Goal: Information Seeking & Learning: Learn about a topic

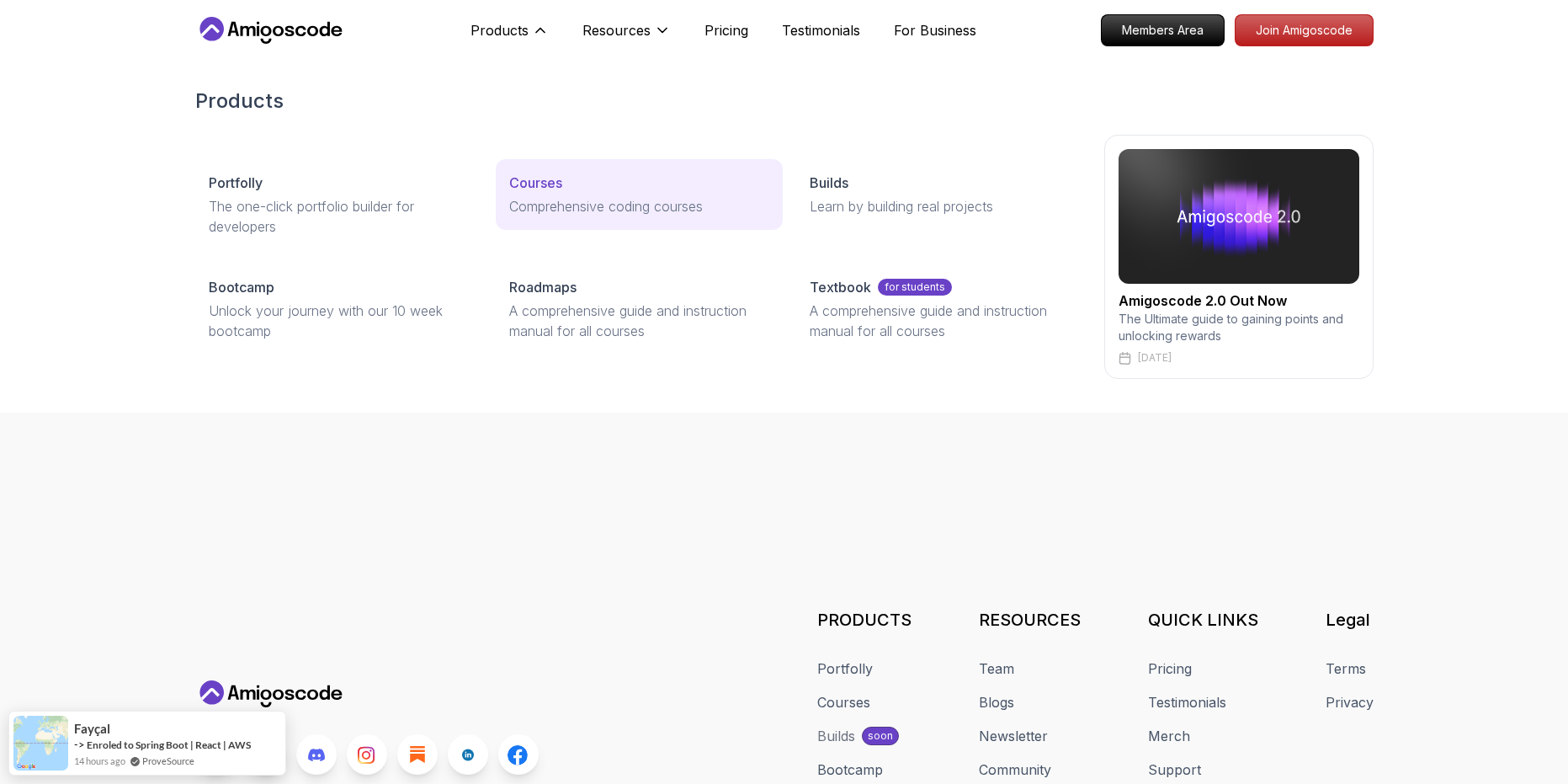
click at [549, 179] on p "Courses" at bounding box center [536, 182] width 53 height 20
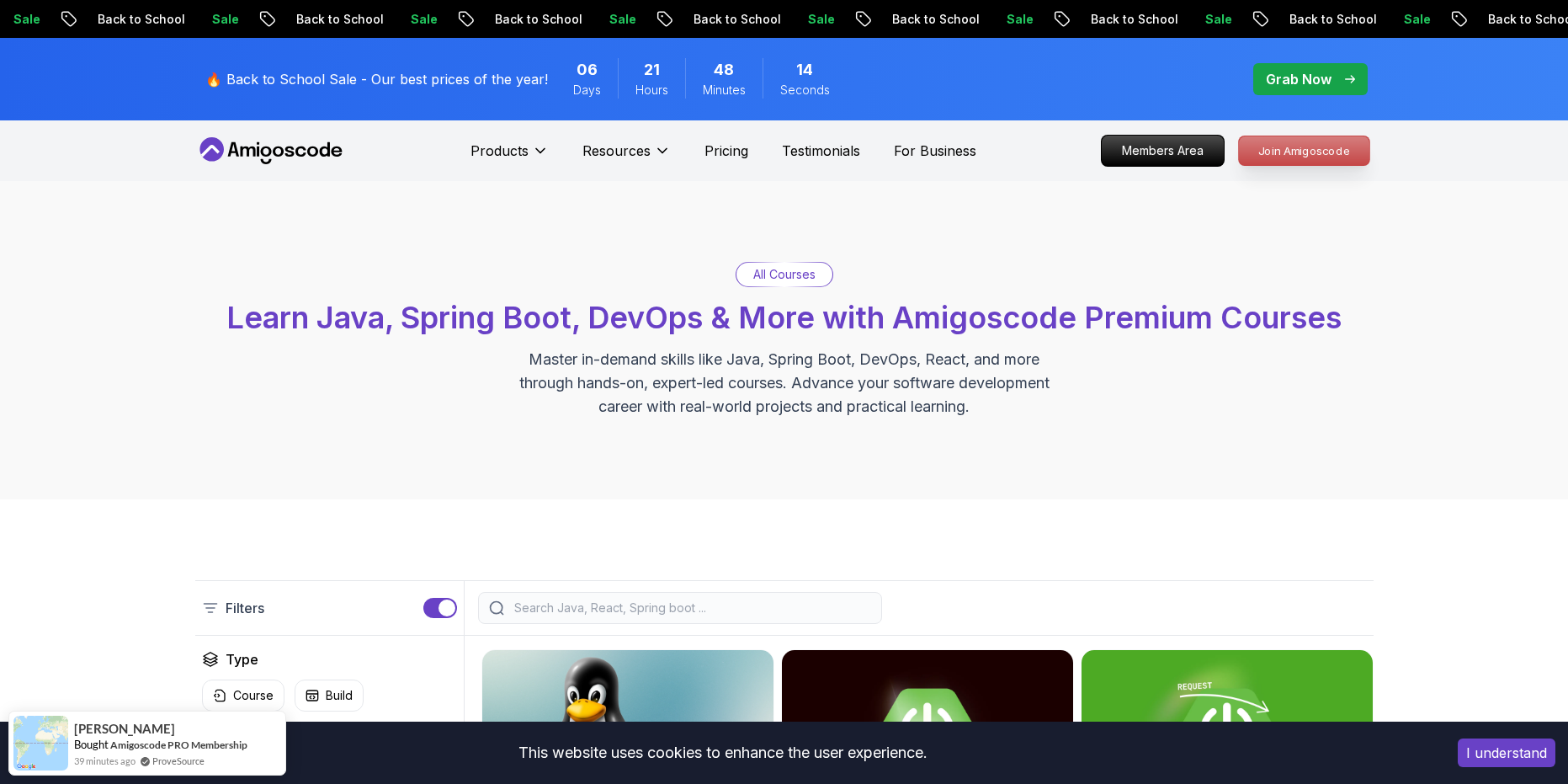
click at [1328, 146] on p "Join Amigoscode" at bounding box center [1304, 151] width 131 height 28
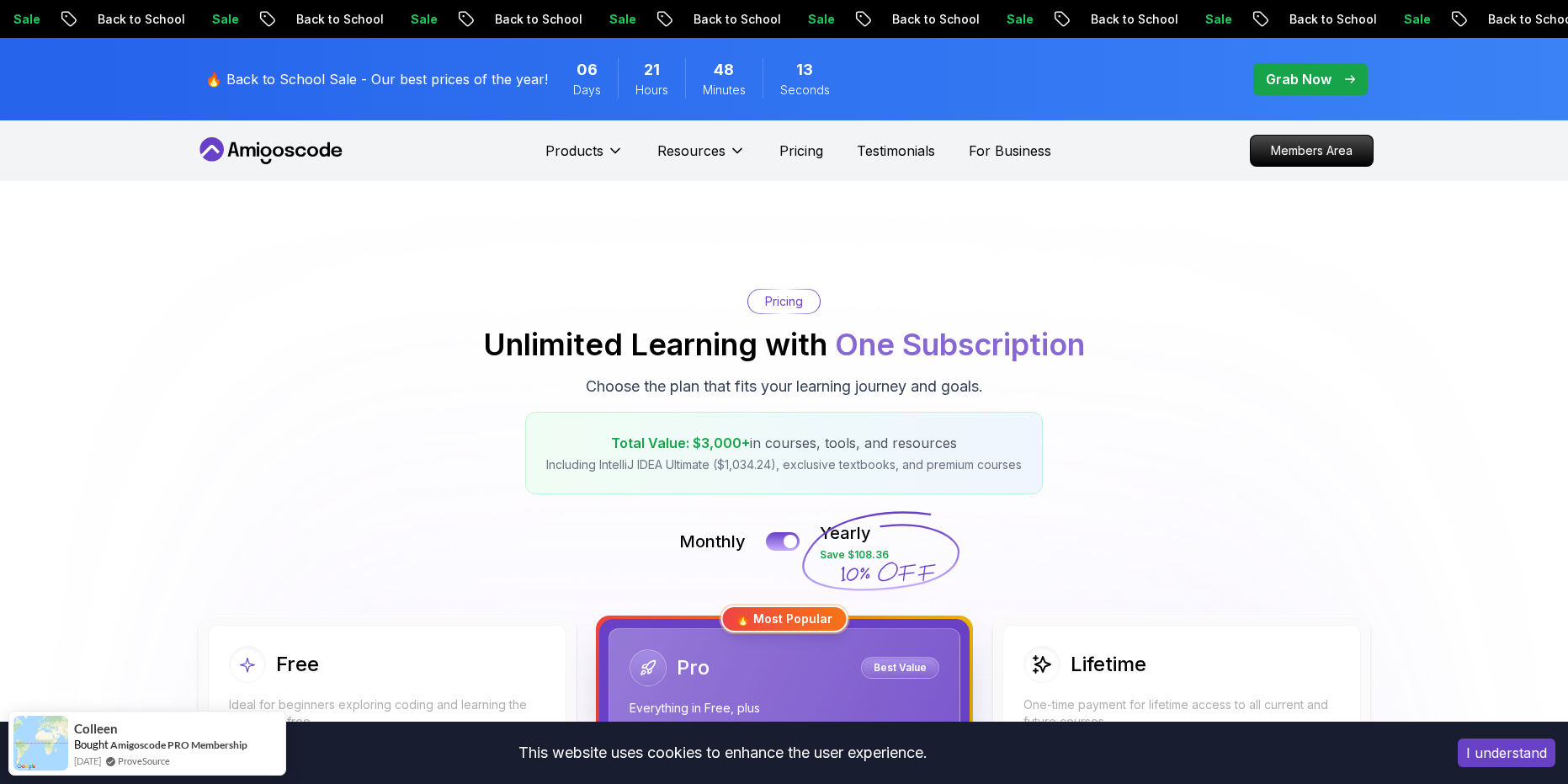
click at [1302, 76] on p "Grab Now" at bounding box center [1299, 79] width 66 height 20
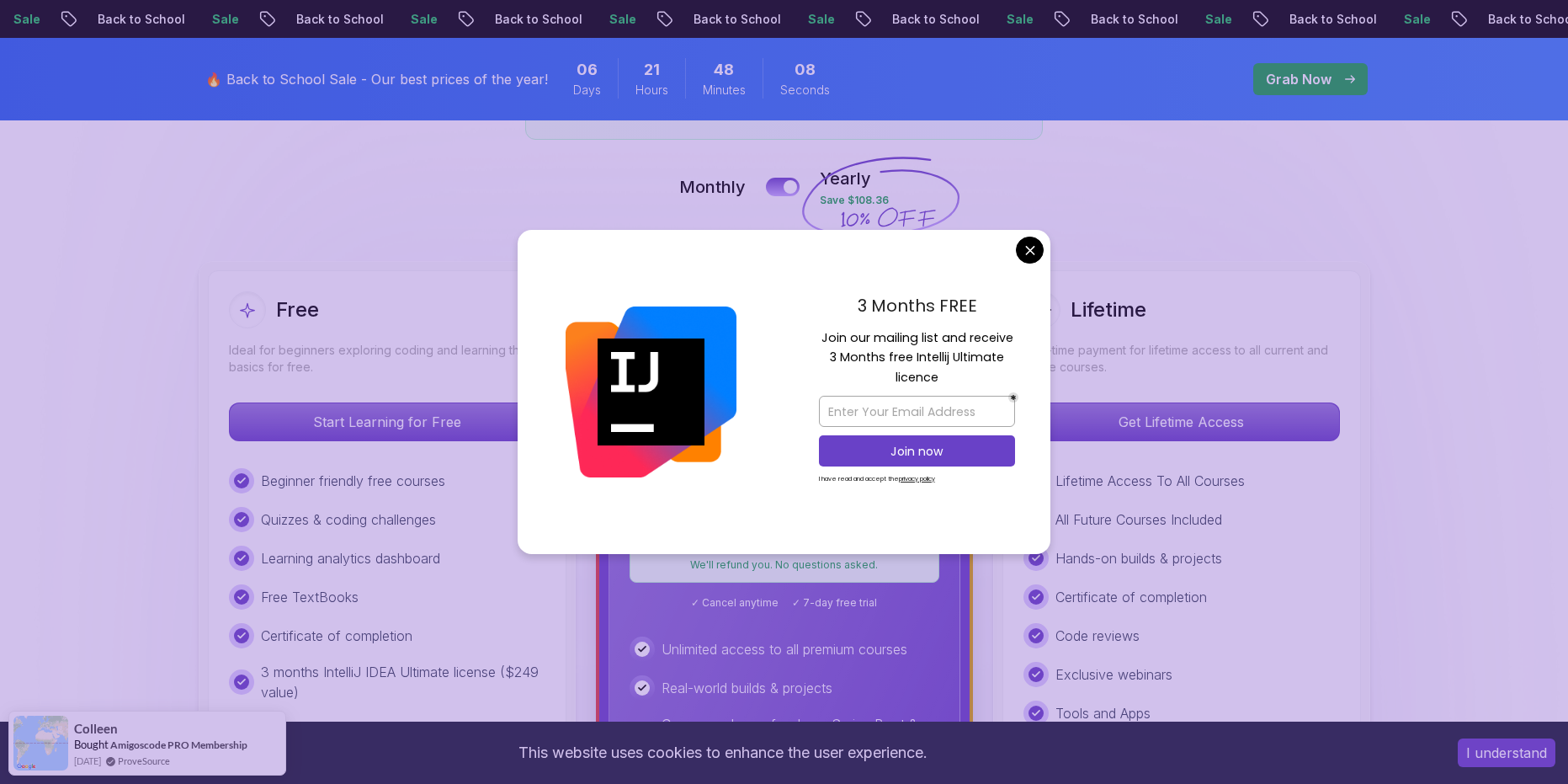
scroll to position [337, 0]
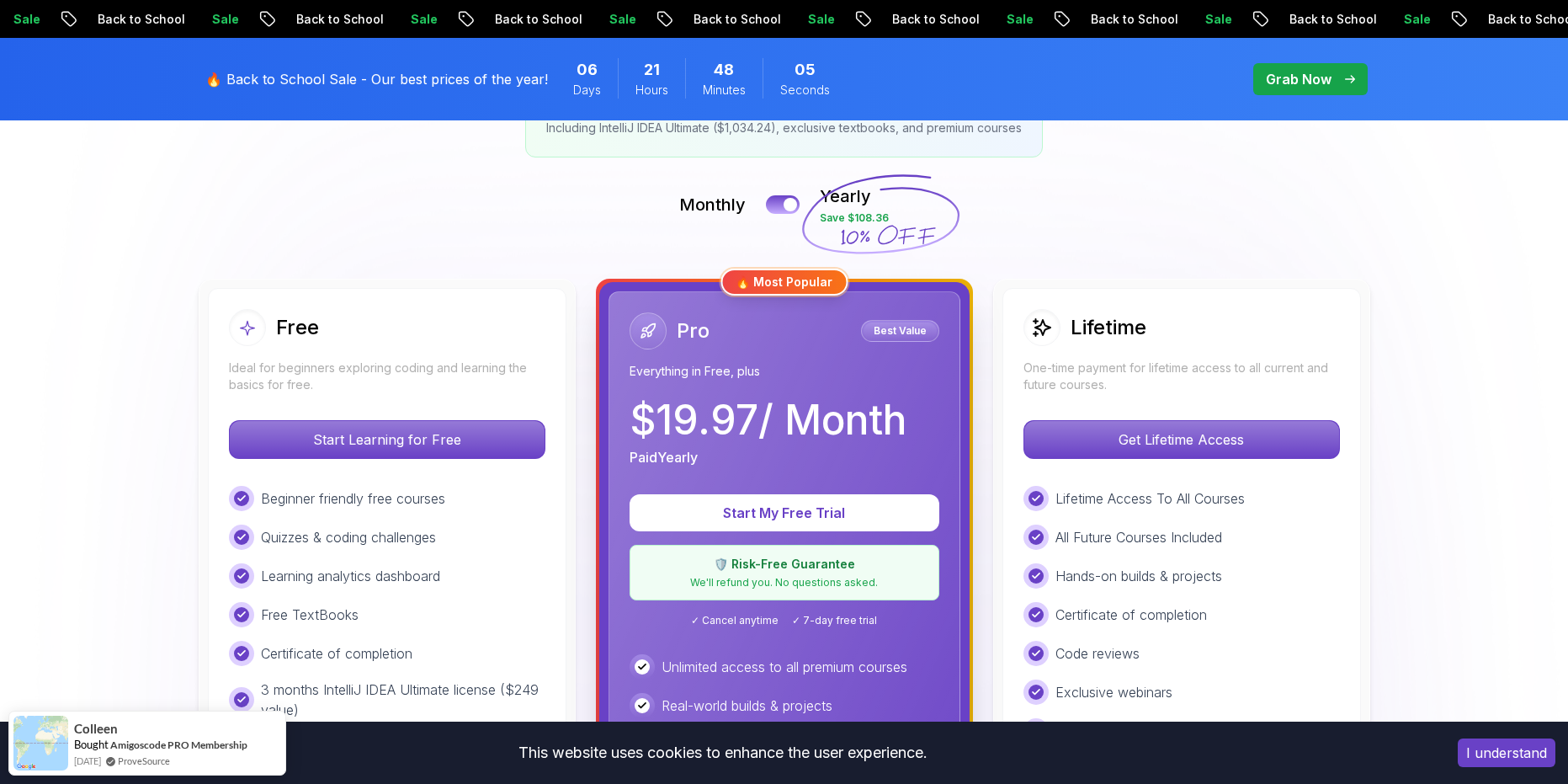
click at [1346, 70] on div "Grab Now" at bounding box center [1310, 79] width 89 height 20
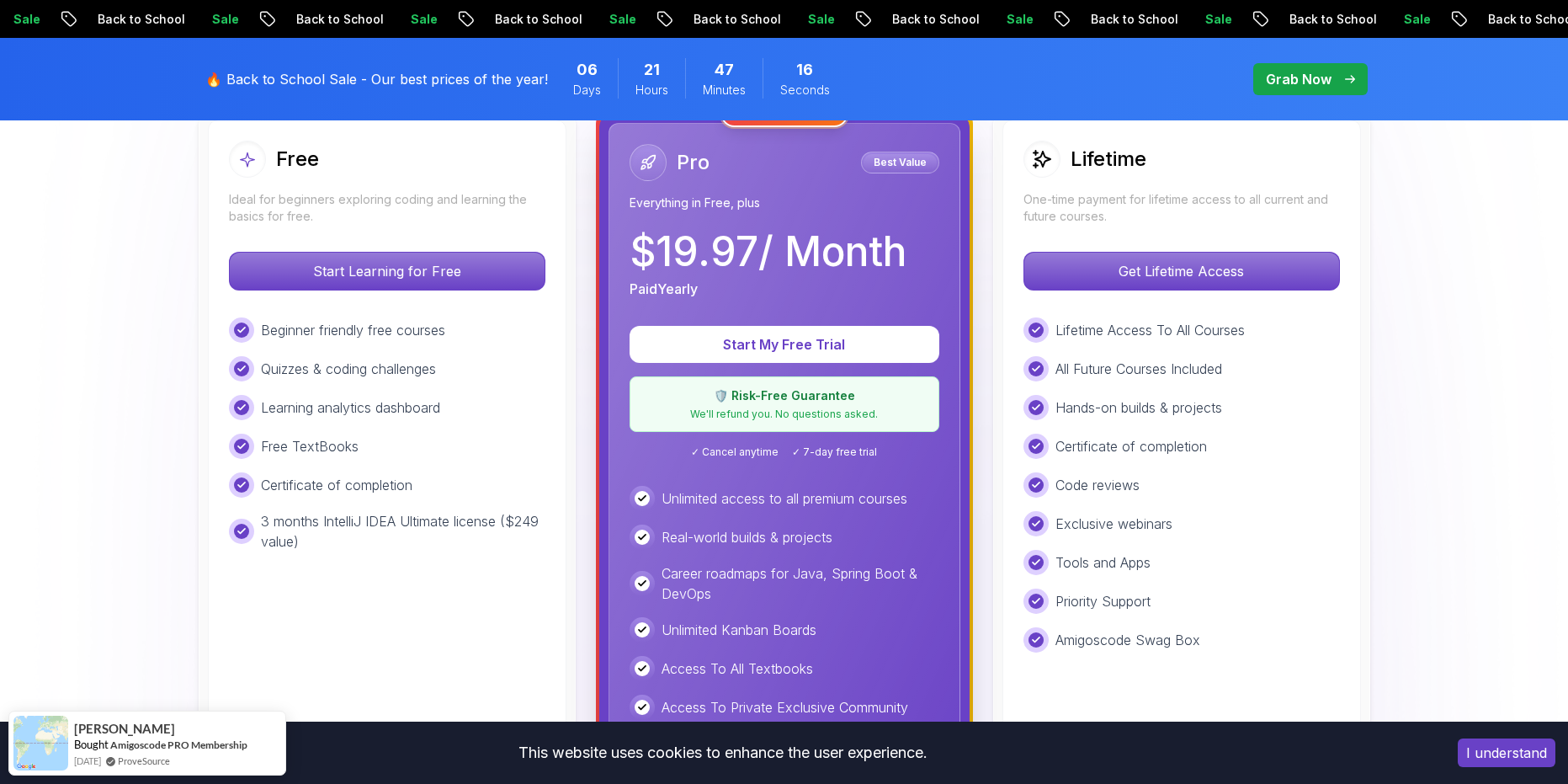
scroll to position [0, 0]
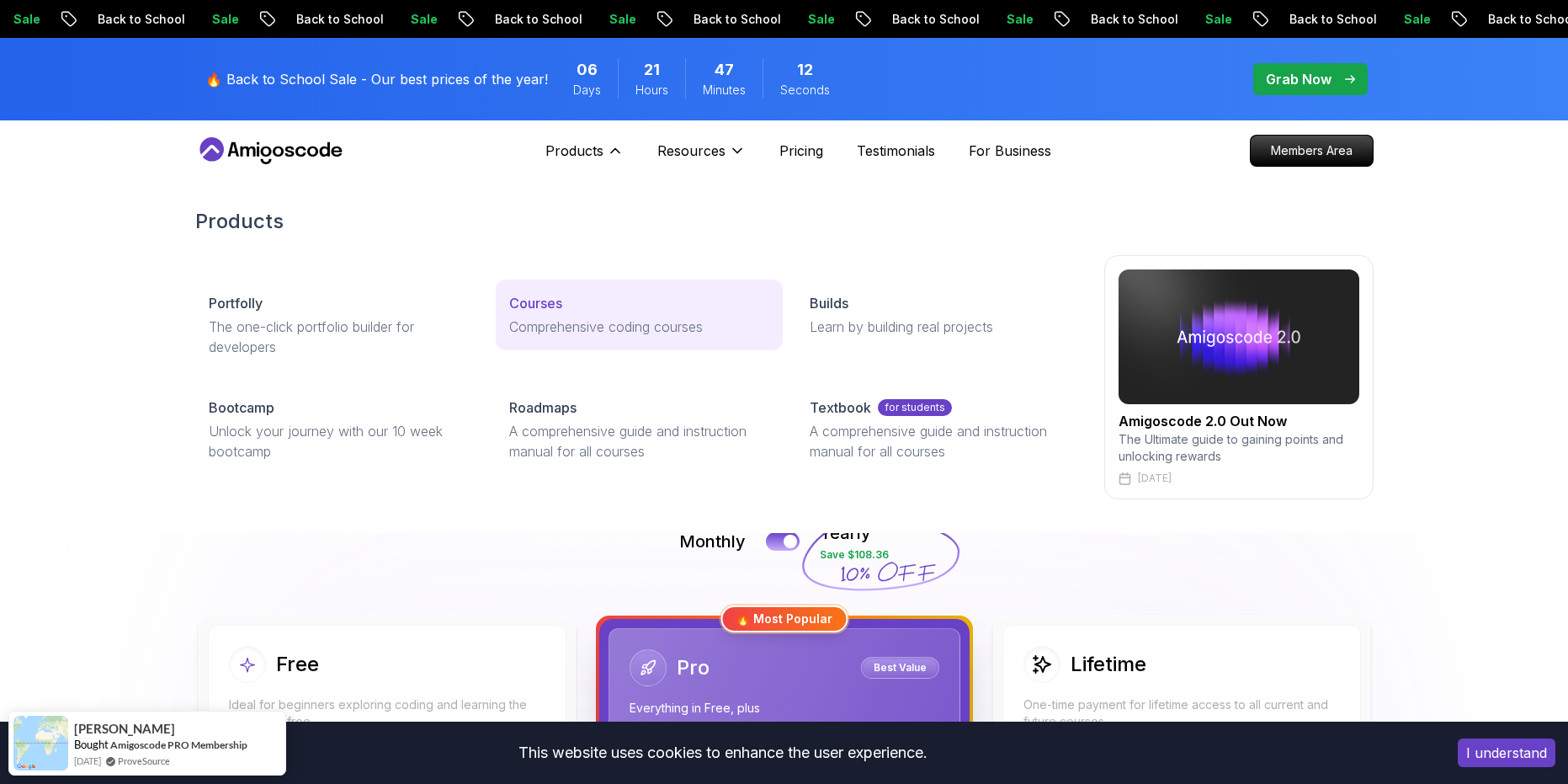
click at [553, 300] on p "Courses" at bounding box center [536, 303] width 53 height 20
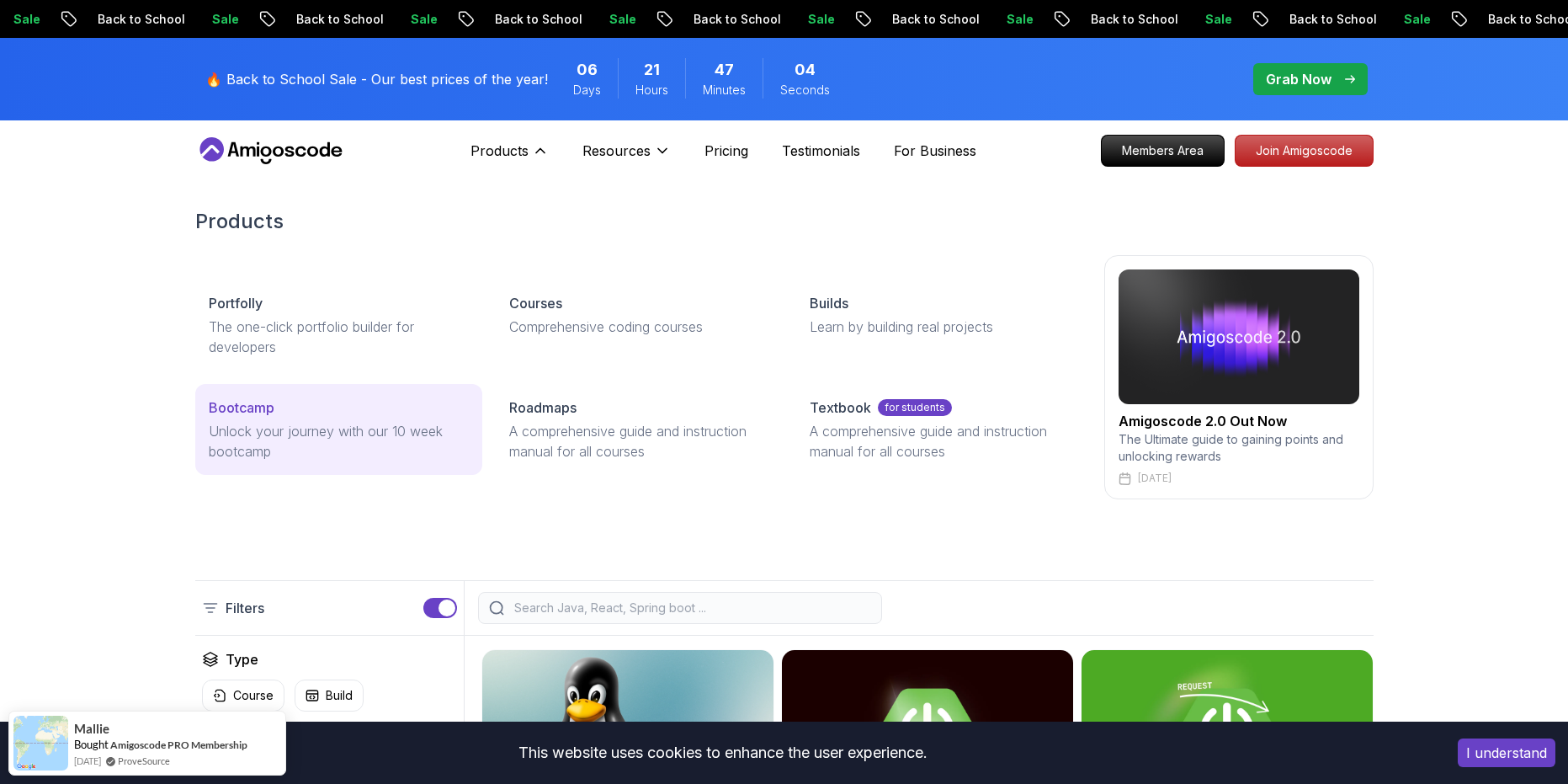
click at [352, 445] on p "Unlock your journey with our 10 week bootcamp" at bounding box center [338, 441] width 260 height 40
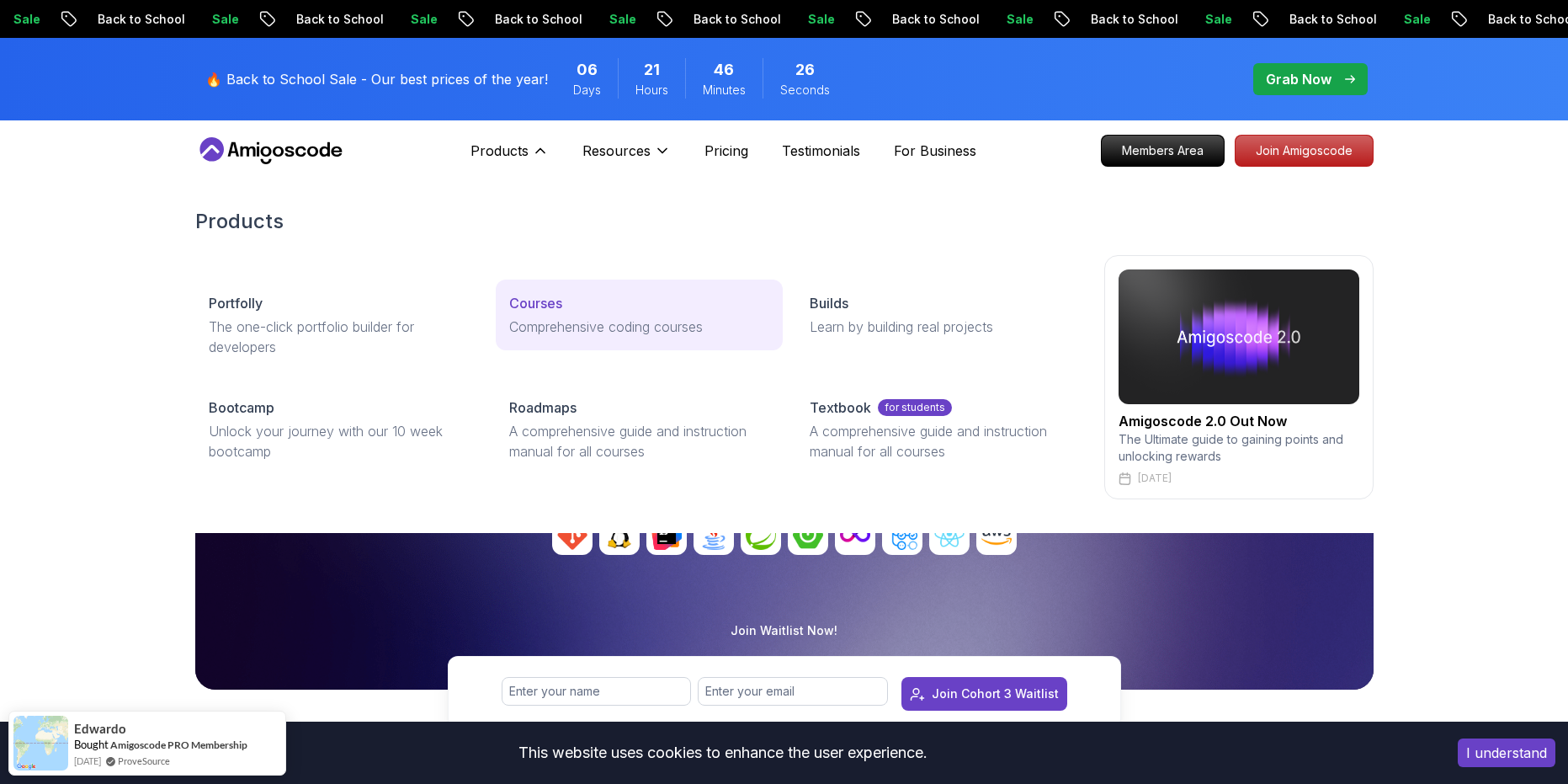
click at [522, 320] on p "Comprehensive coding courses" at bounding box center [639, 326] width 260 height 20
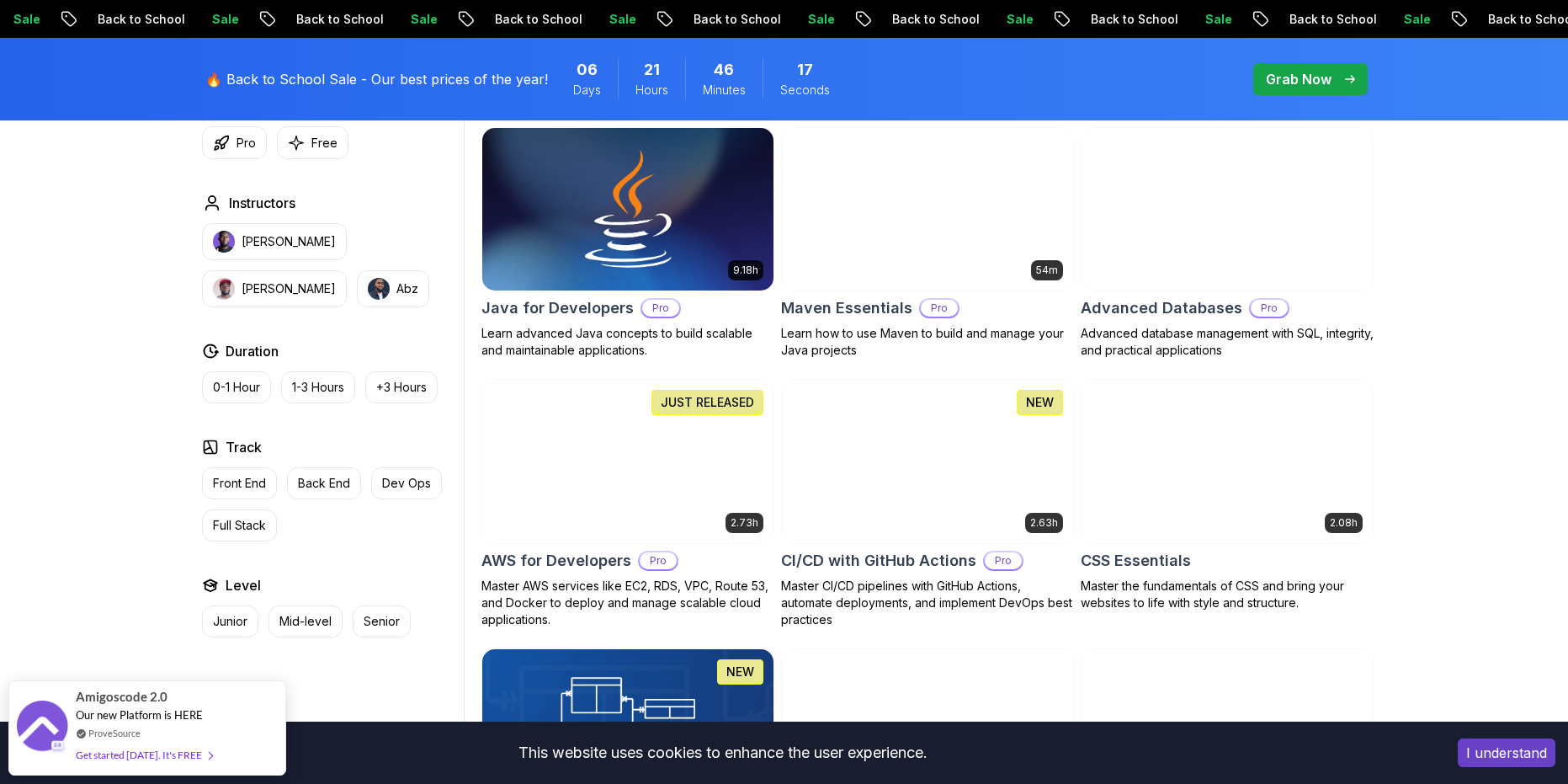
scroll to position [1095, 0]
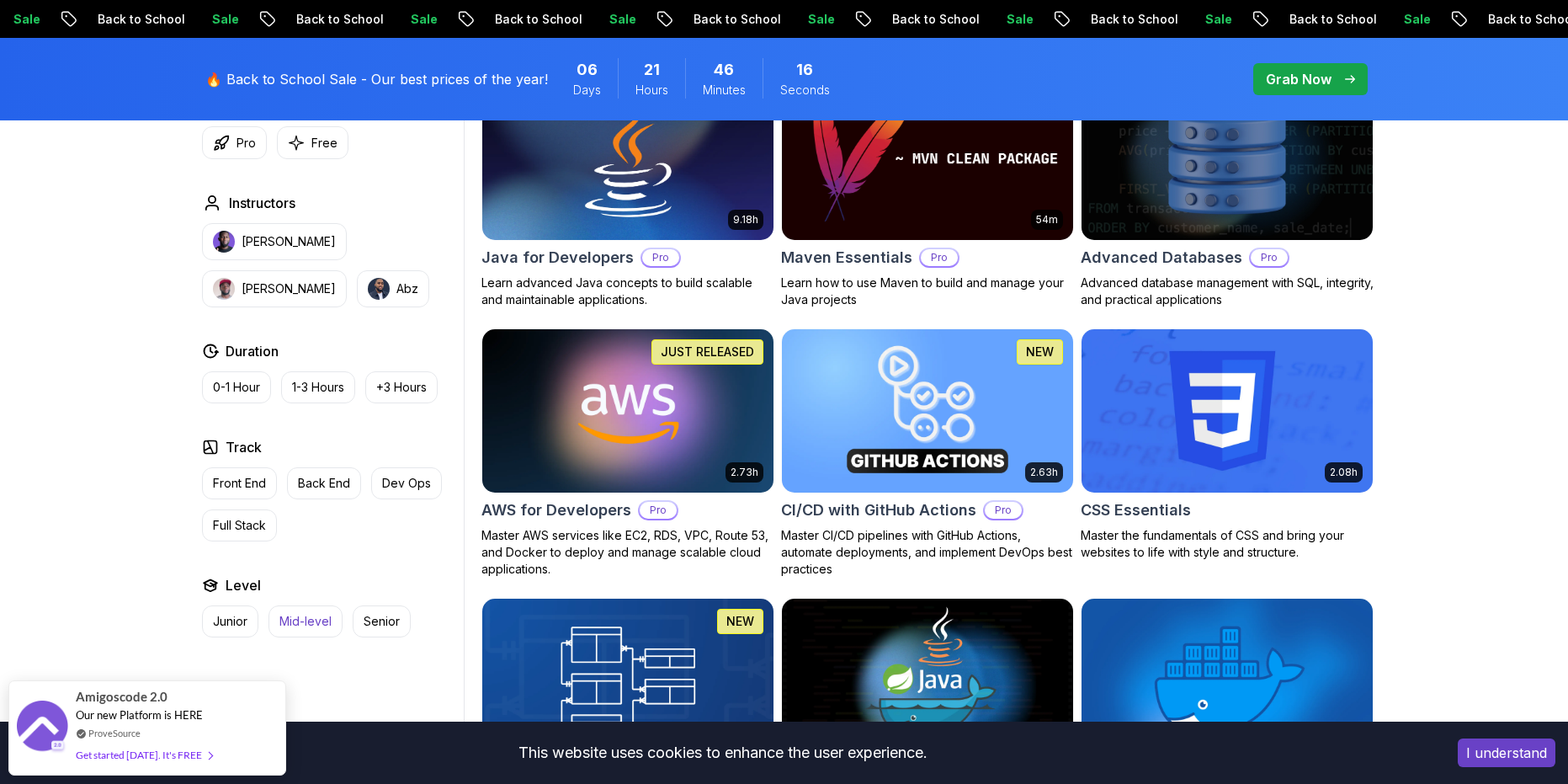
click at [313, 623] on p "Mid-level" at bounding box center [306, 621] width 52 height 17
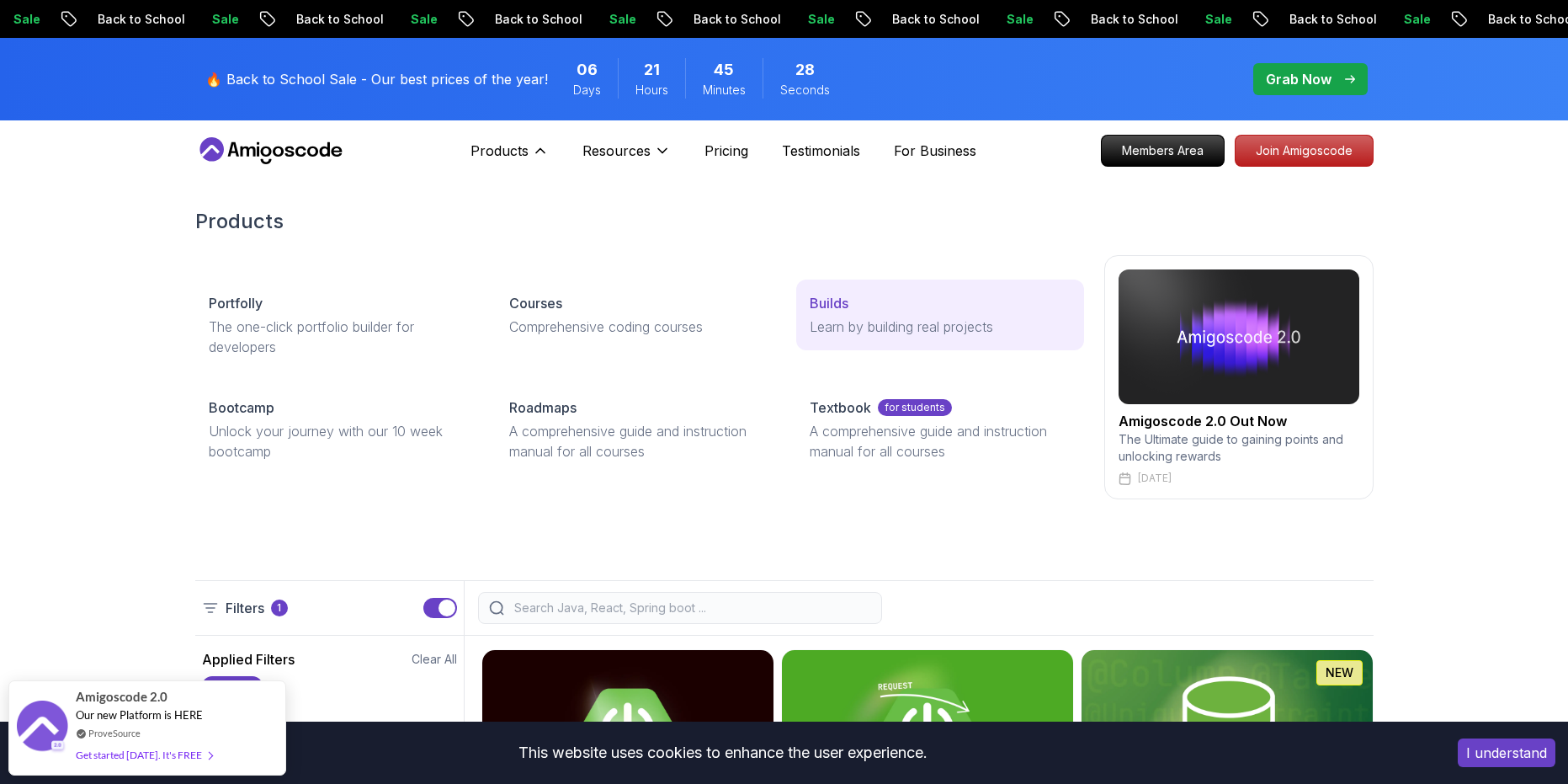
click at [844, 332] on p "Learn by building real projects" at bounding box center [940, 326] width 260 height 20
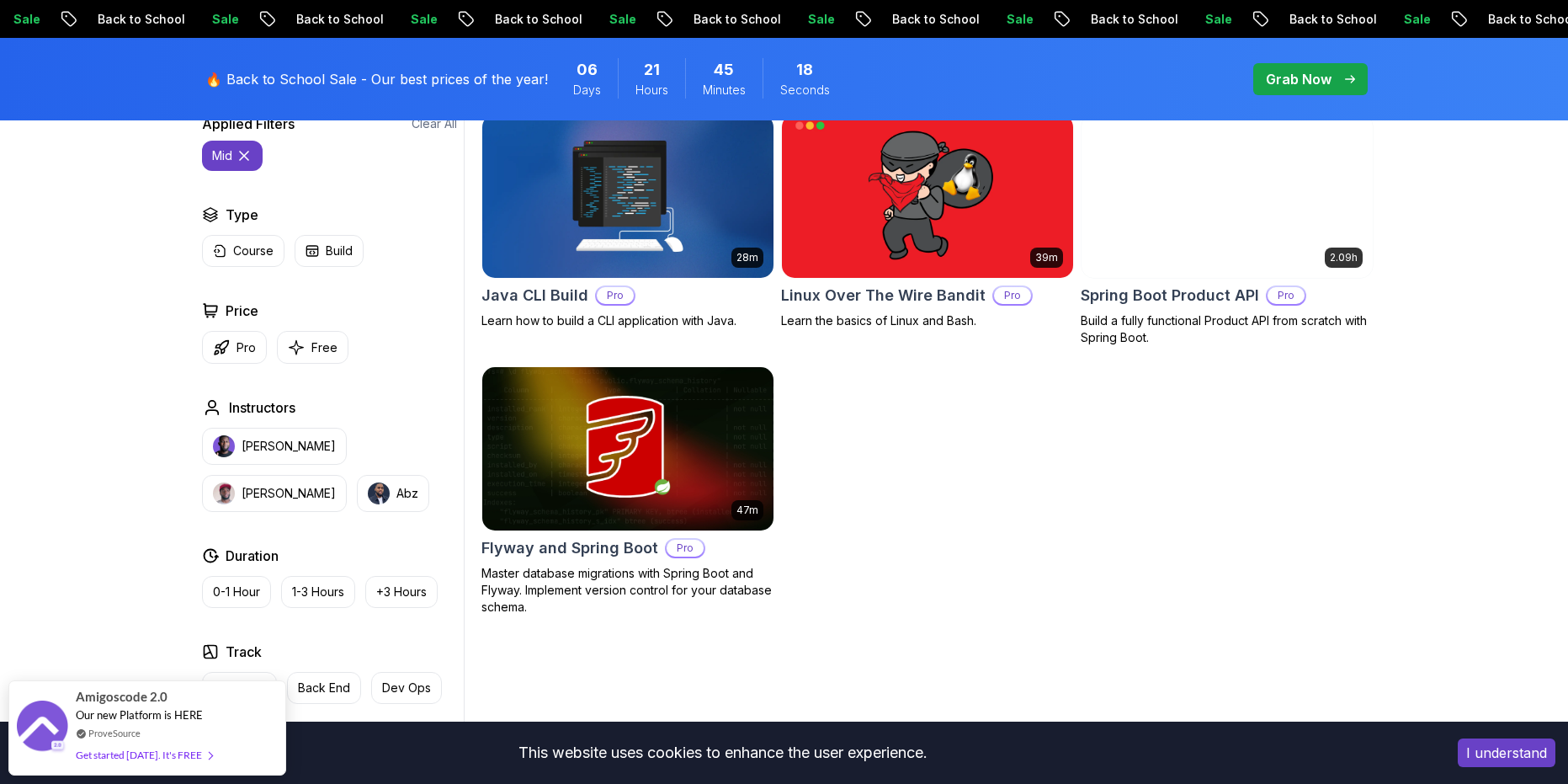
scroll to position [337, 0]
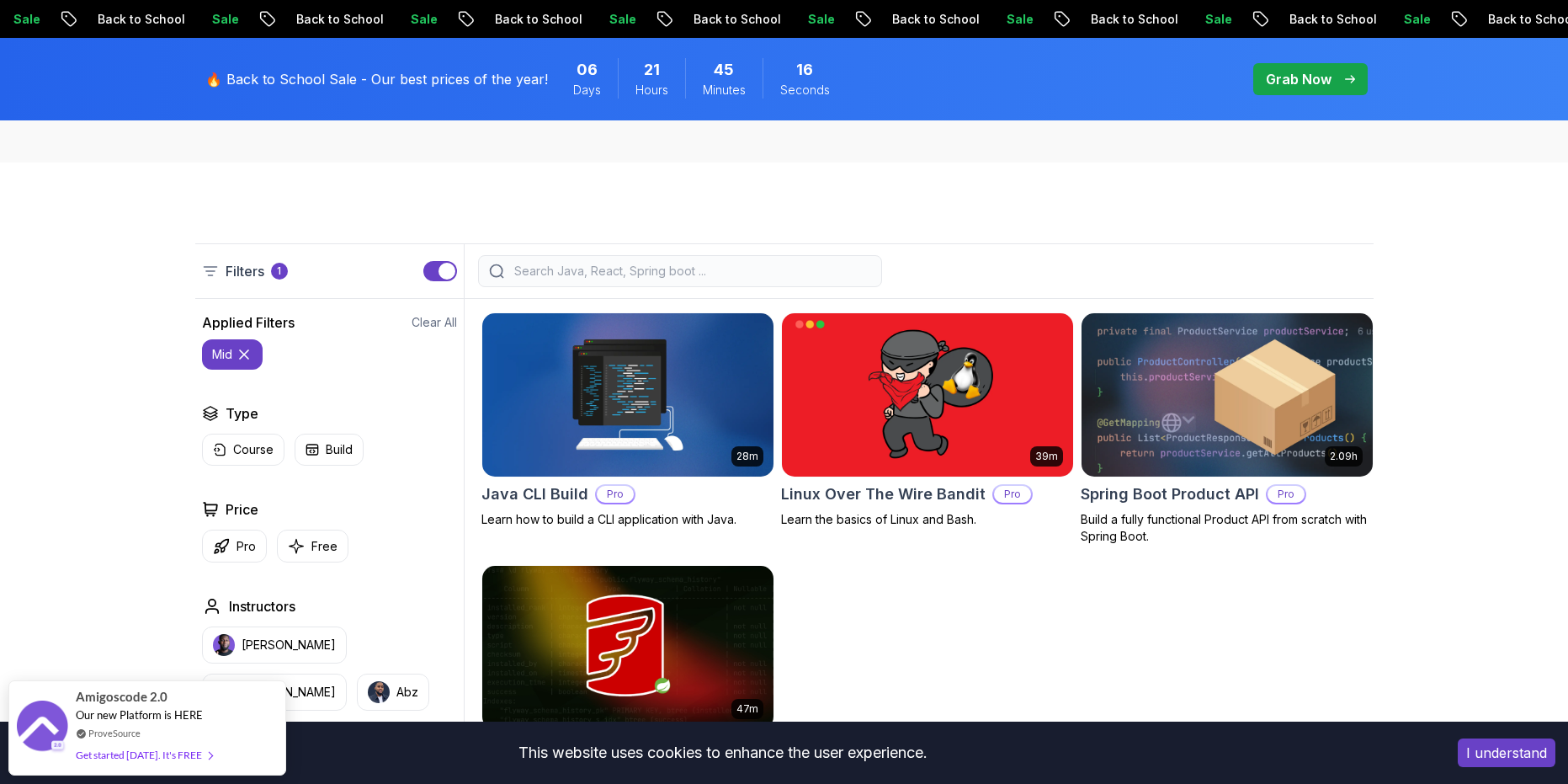
click at [1210, 382] on img at bounding box center [1227, 395] width 306 height 171
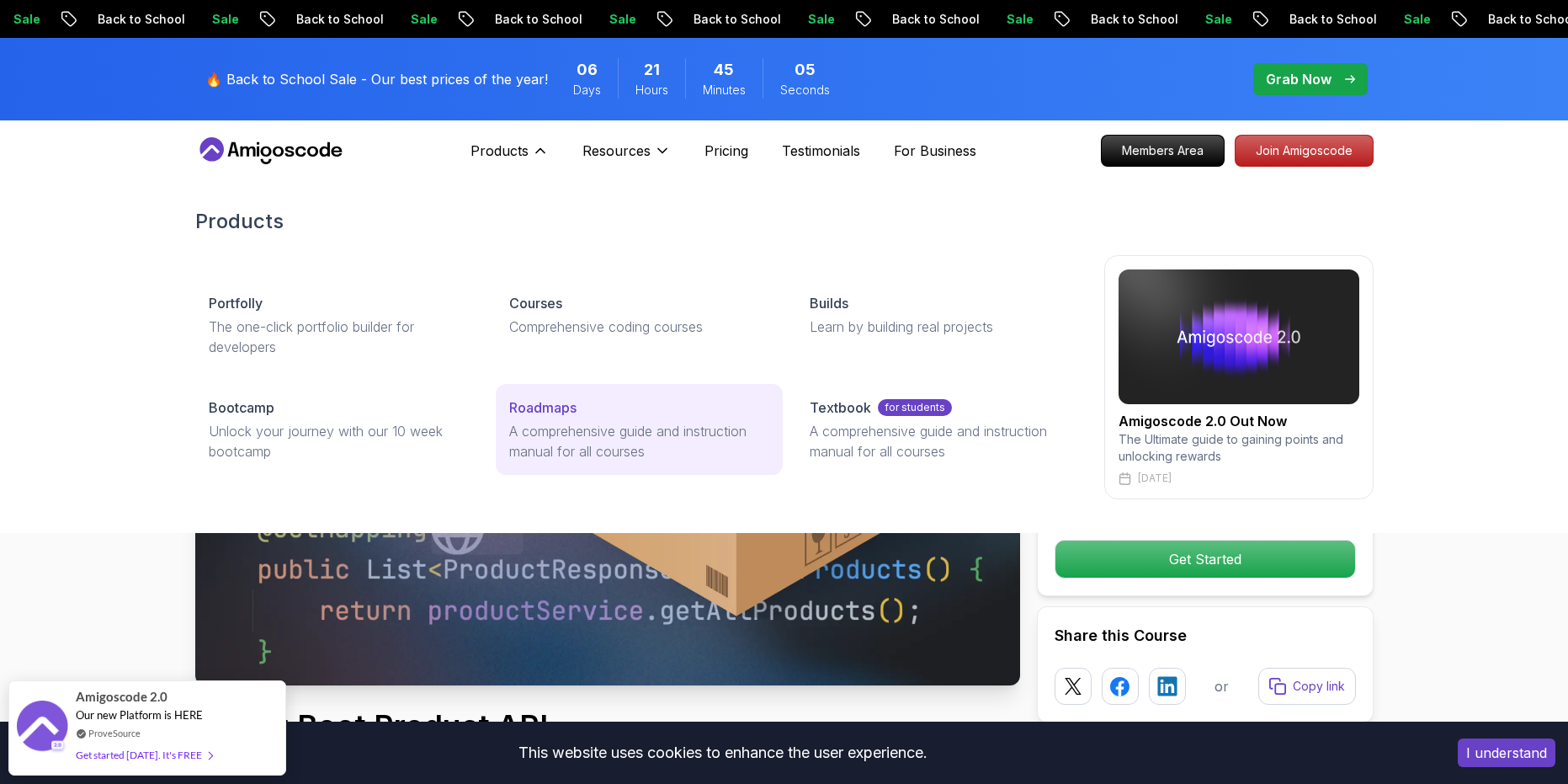
click at [537, 406] on p "Roadmaps" at bounding box center [543, 407] width 68 height 20
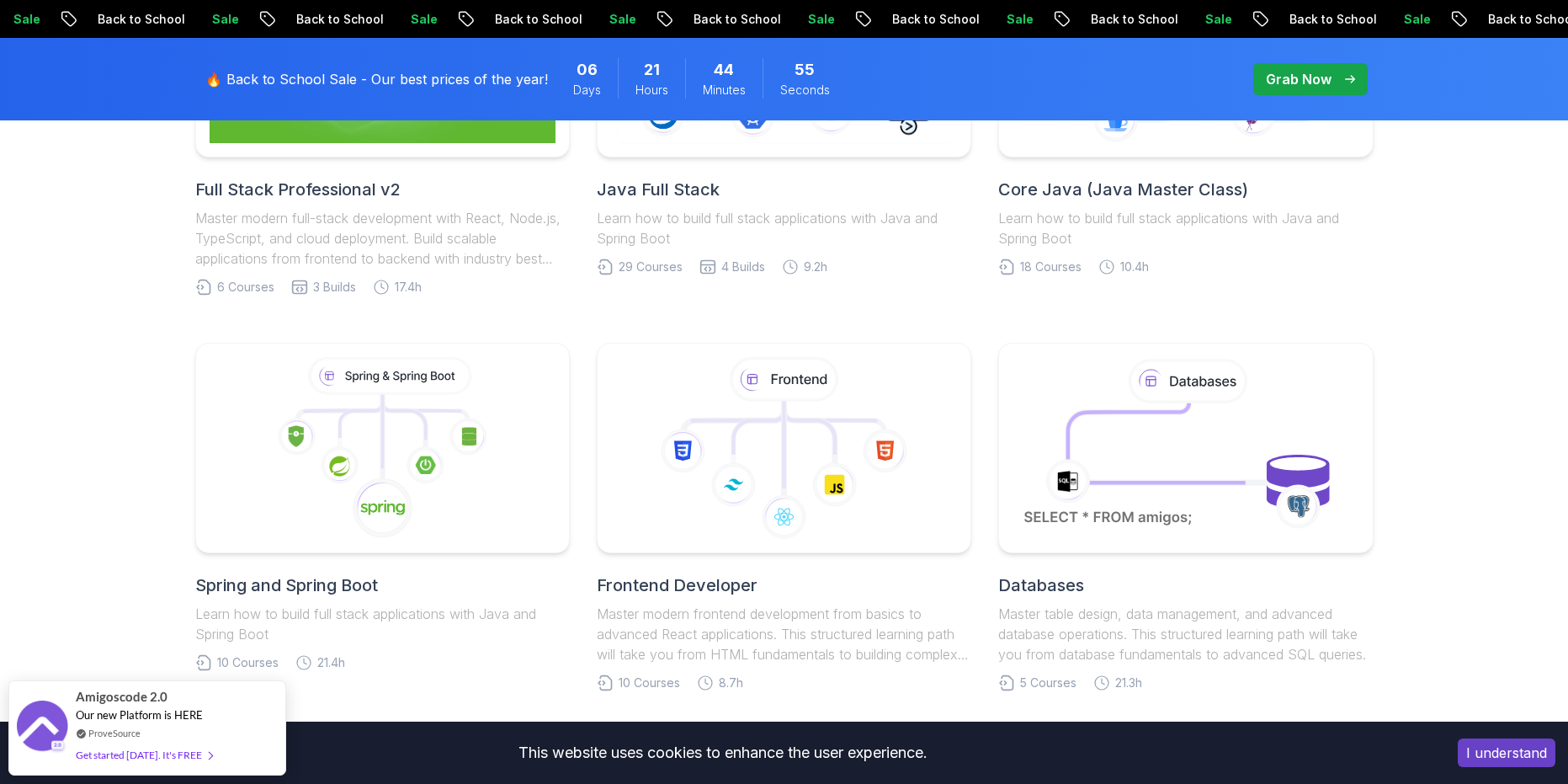
scroll to position [337, 0]
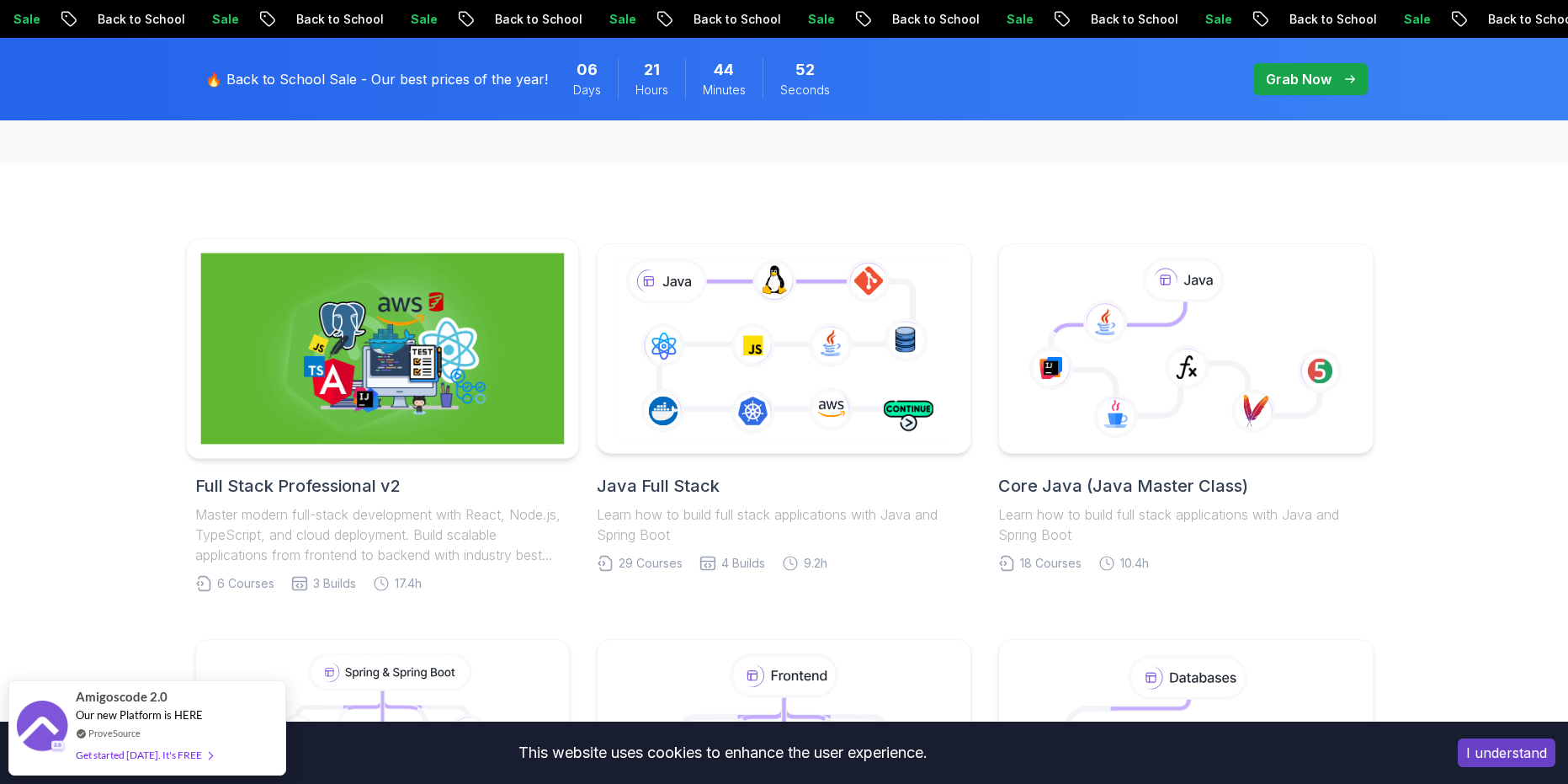
click at [442, 336] on img at bounding box center [382, 348] width 363 height 191
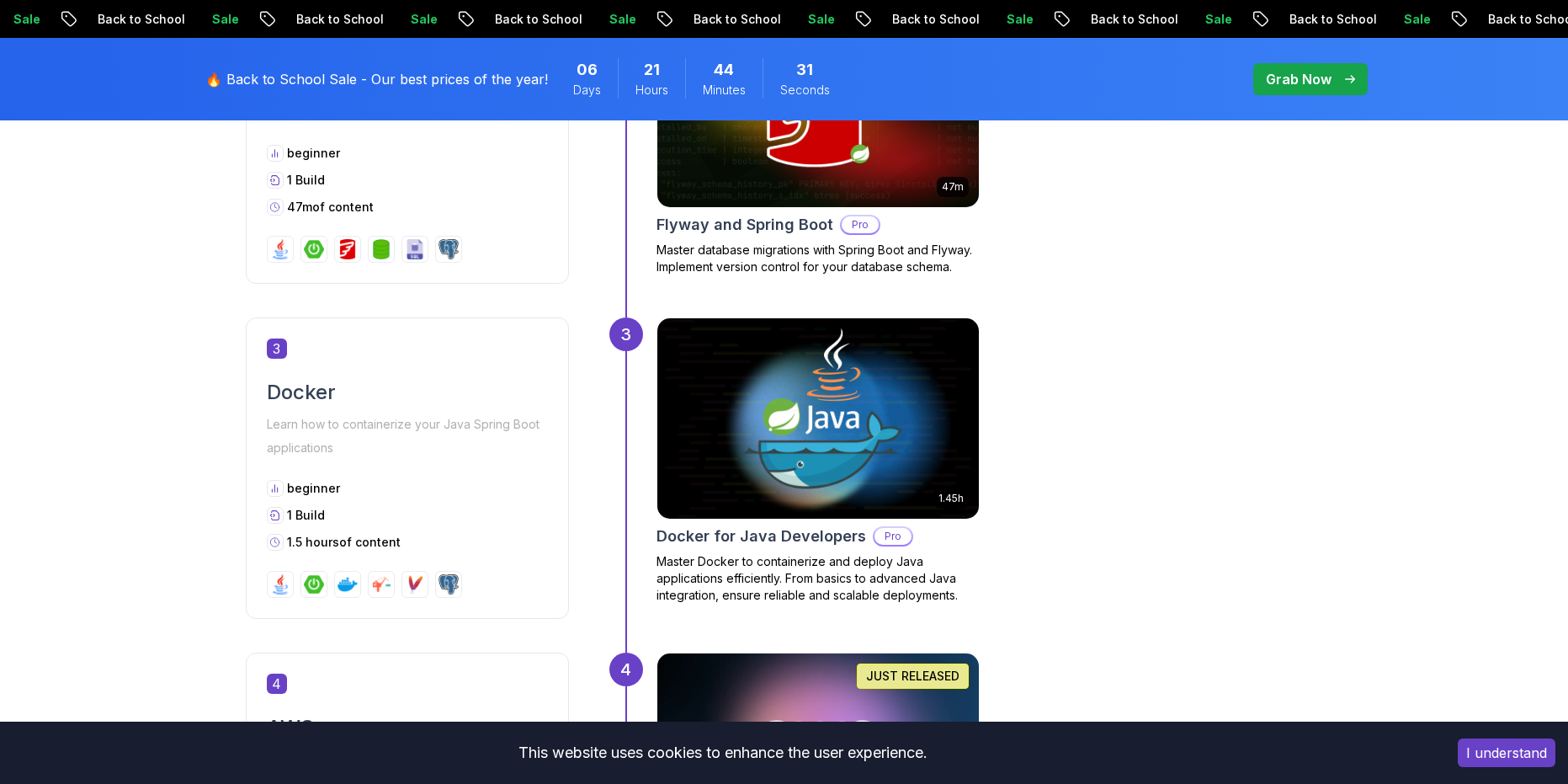
scroll to position [758, 0]
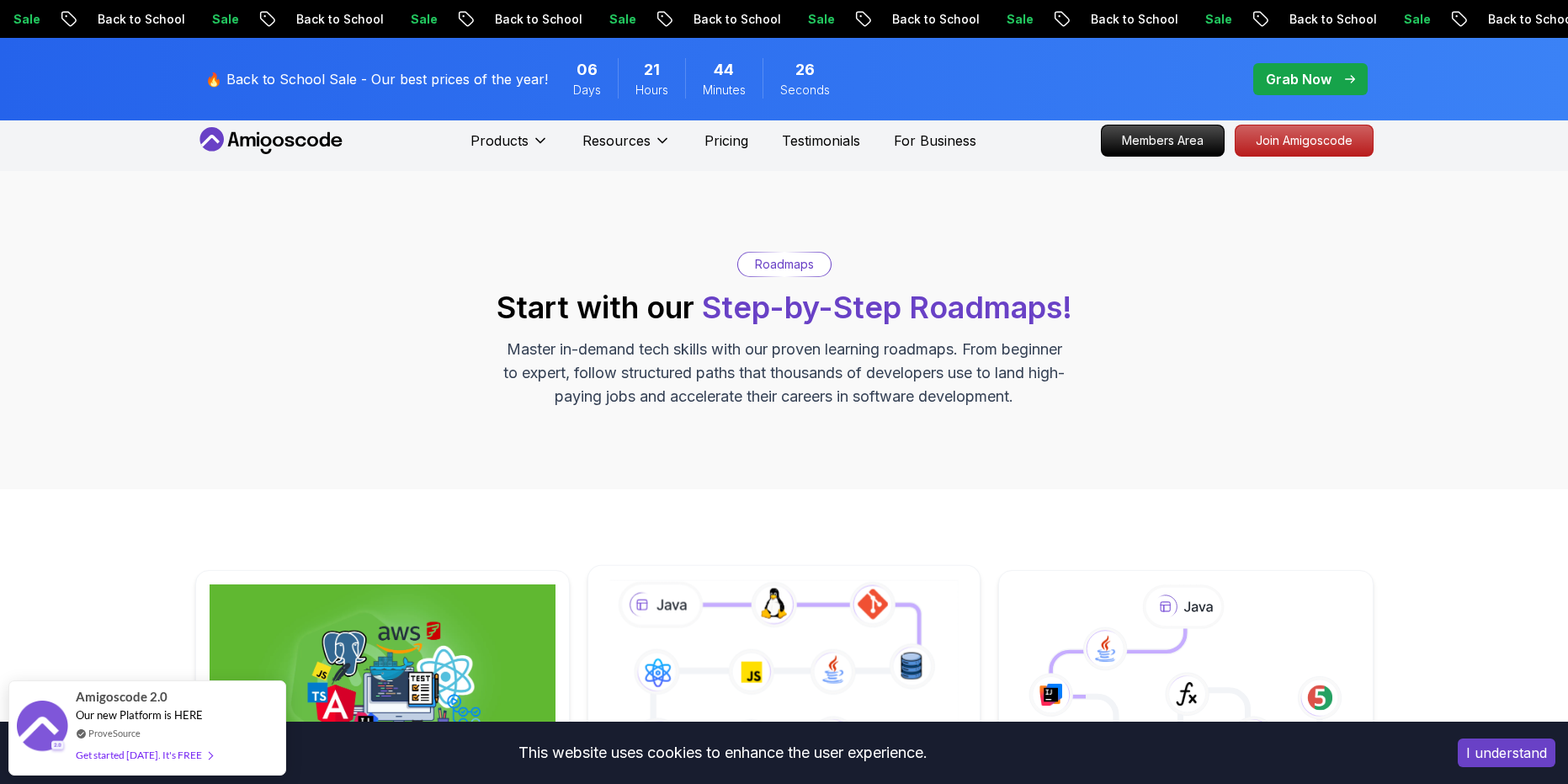
scroll to position [337, 0]
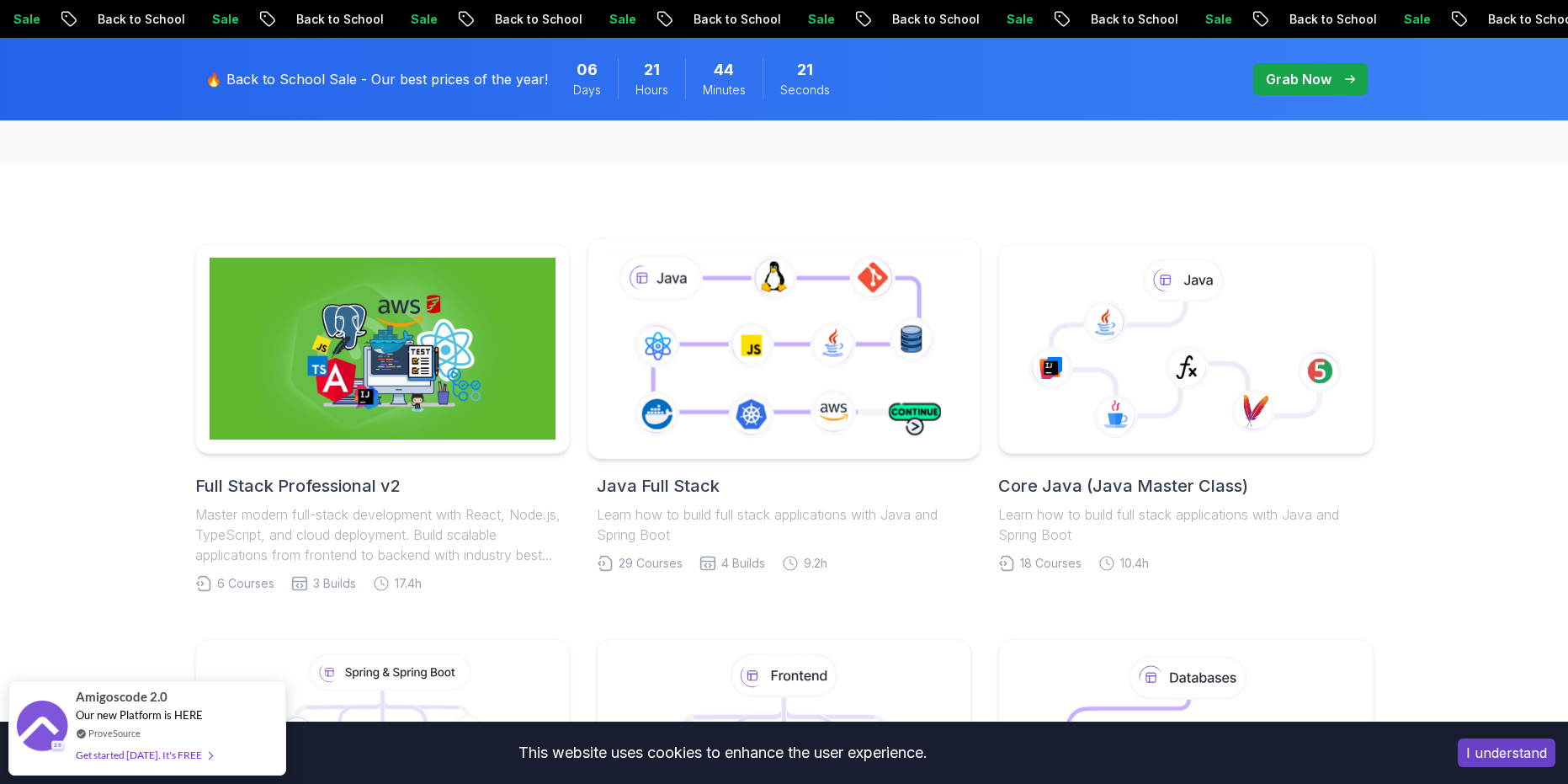
click at [776, 341] on icon at bounding box center [784, 348] width 356 height 198
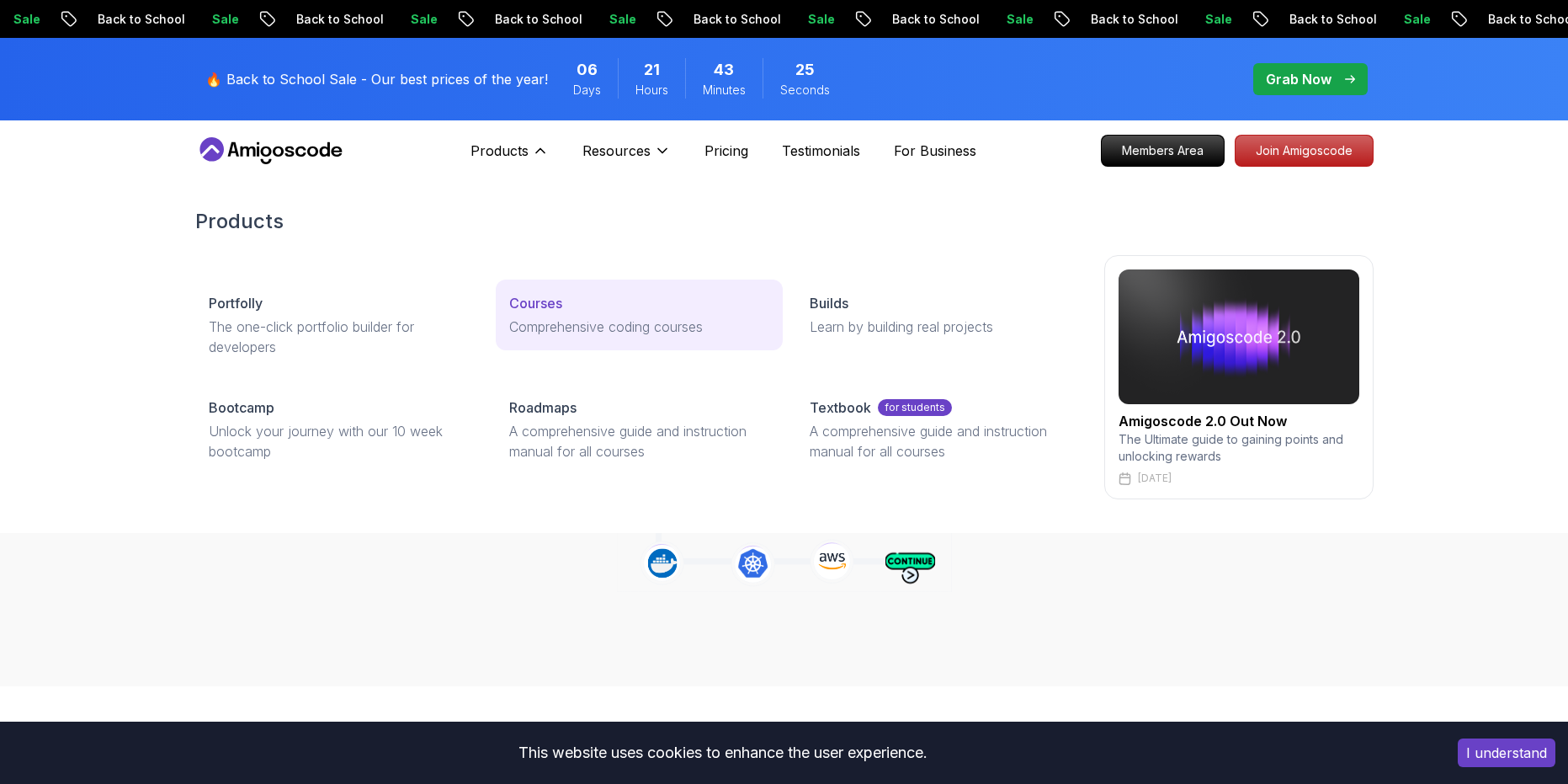
click at [533, 315] on link "Courses Comprehensive coding courses" at bounding box center [639, 316] width 287 height 71
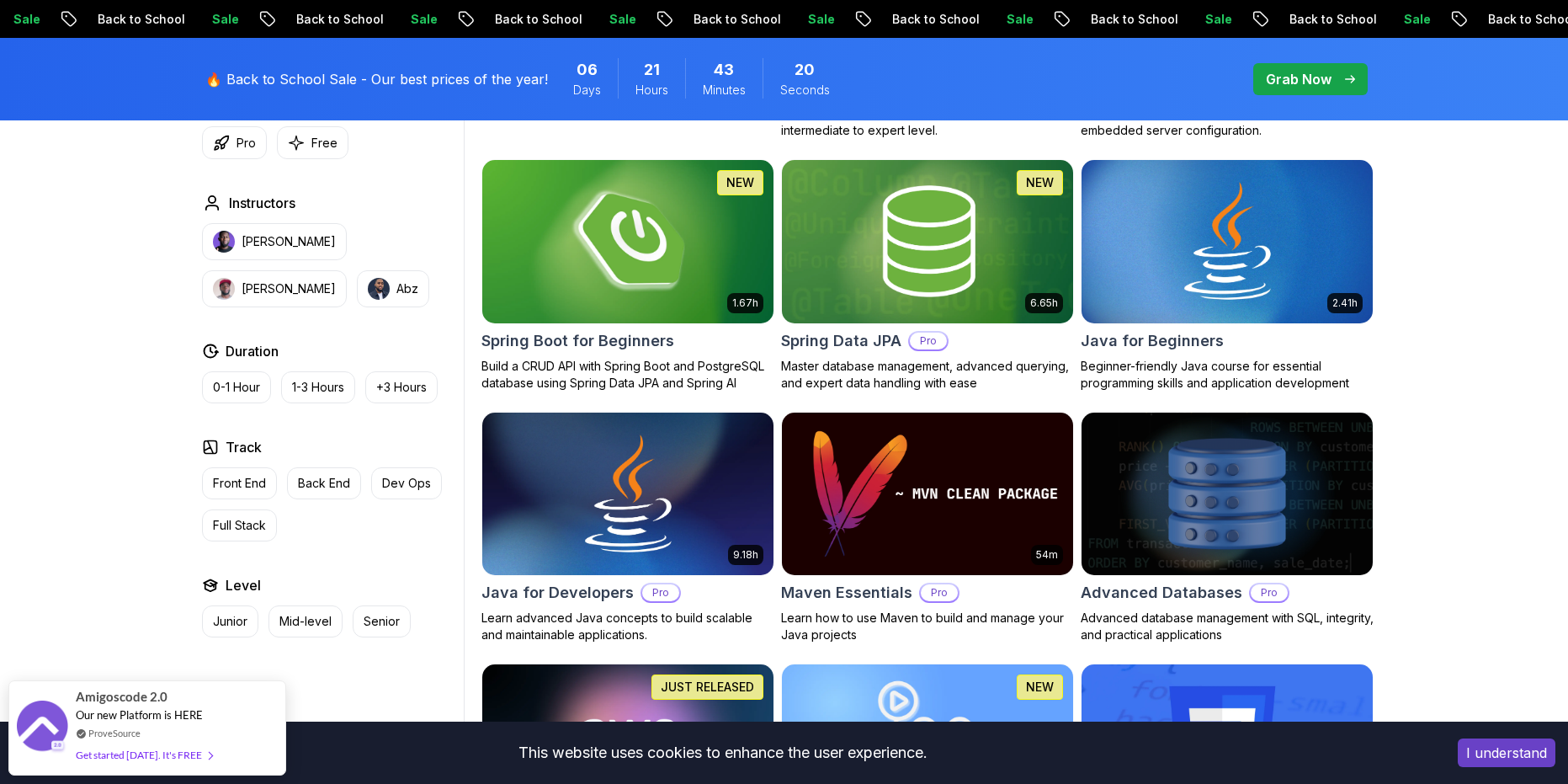
scroll to position [843, 0]
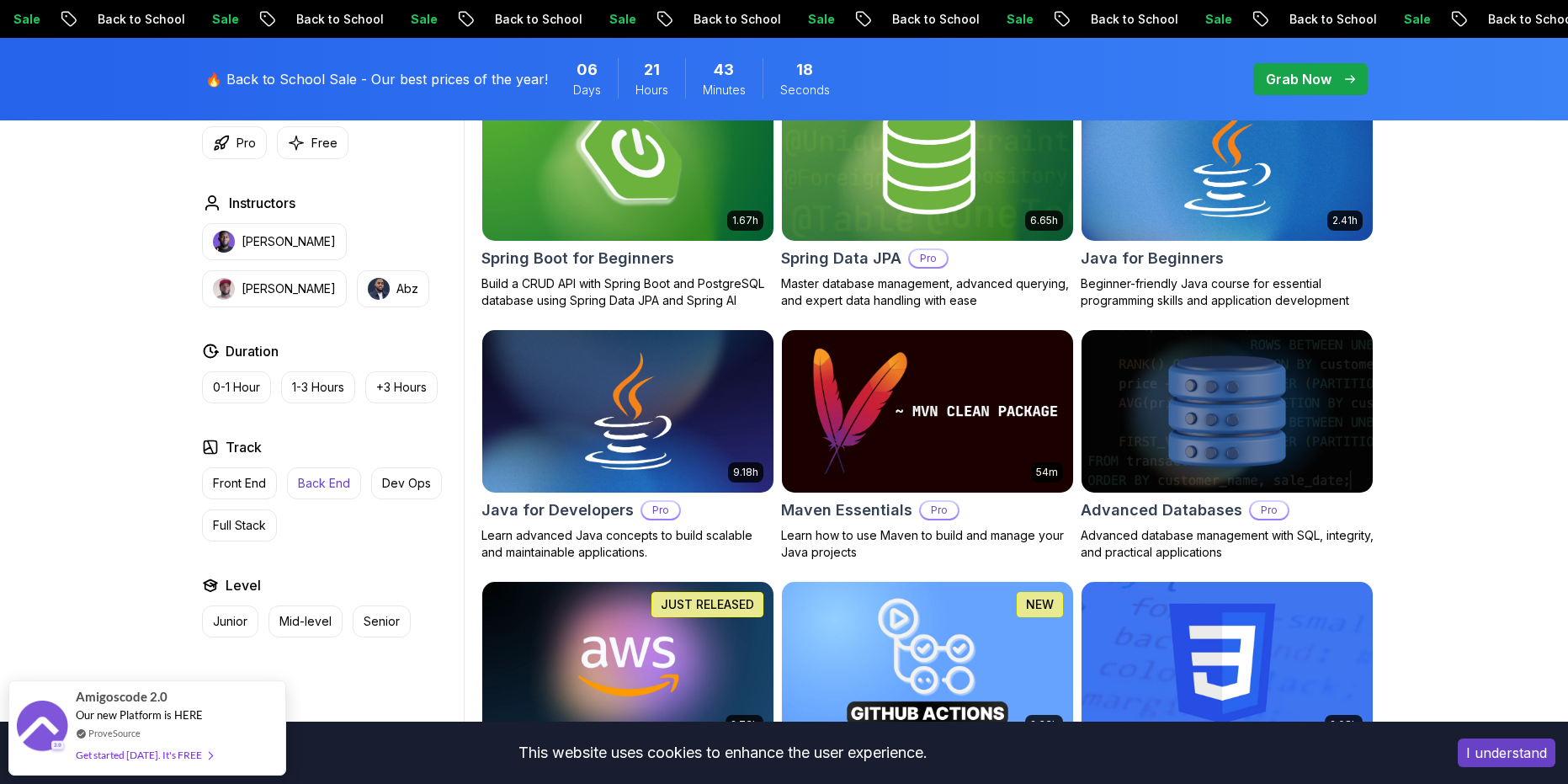
click at [331, 473] on button "Back End" at bounding box center [323, 484] width 74 height 32
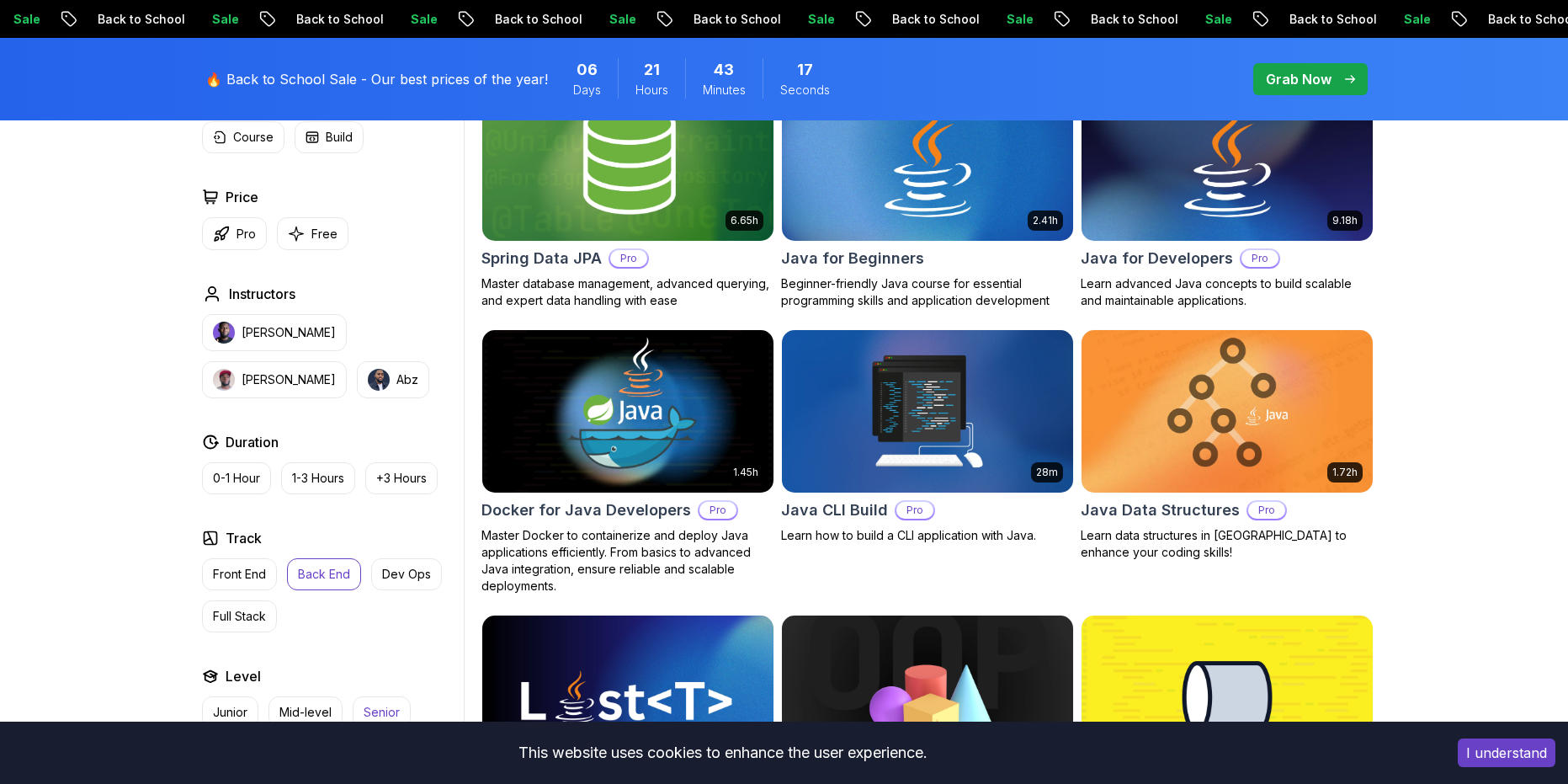
click at [397, 576] on p "Dev Ops" at bounding box center [406, 574] width 49 height 17
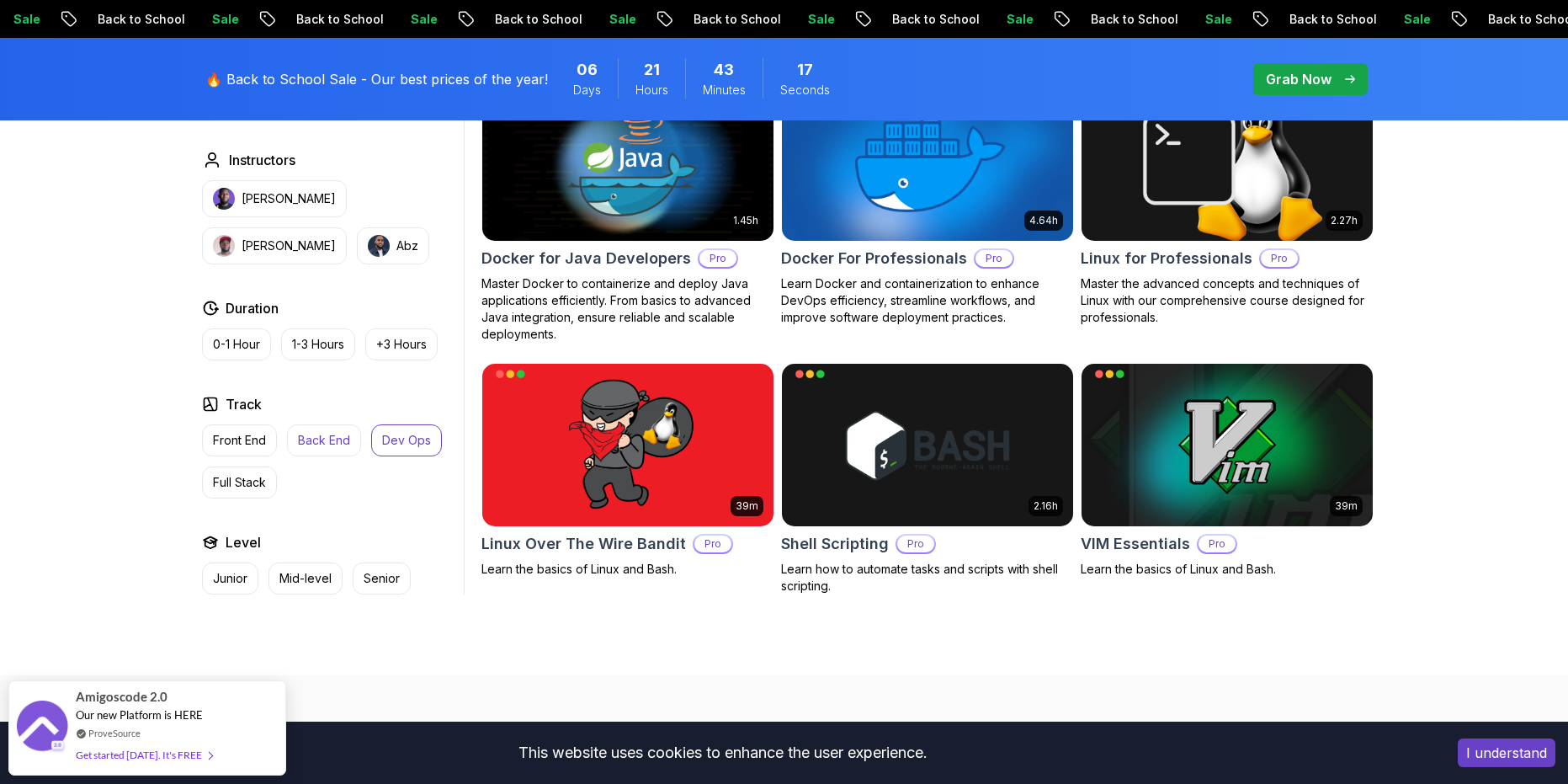
click at [341, 442] on p "Back End" at bounding box center [323, 440] width 52 height 17
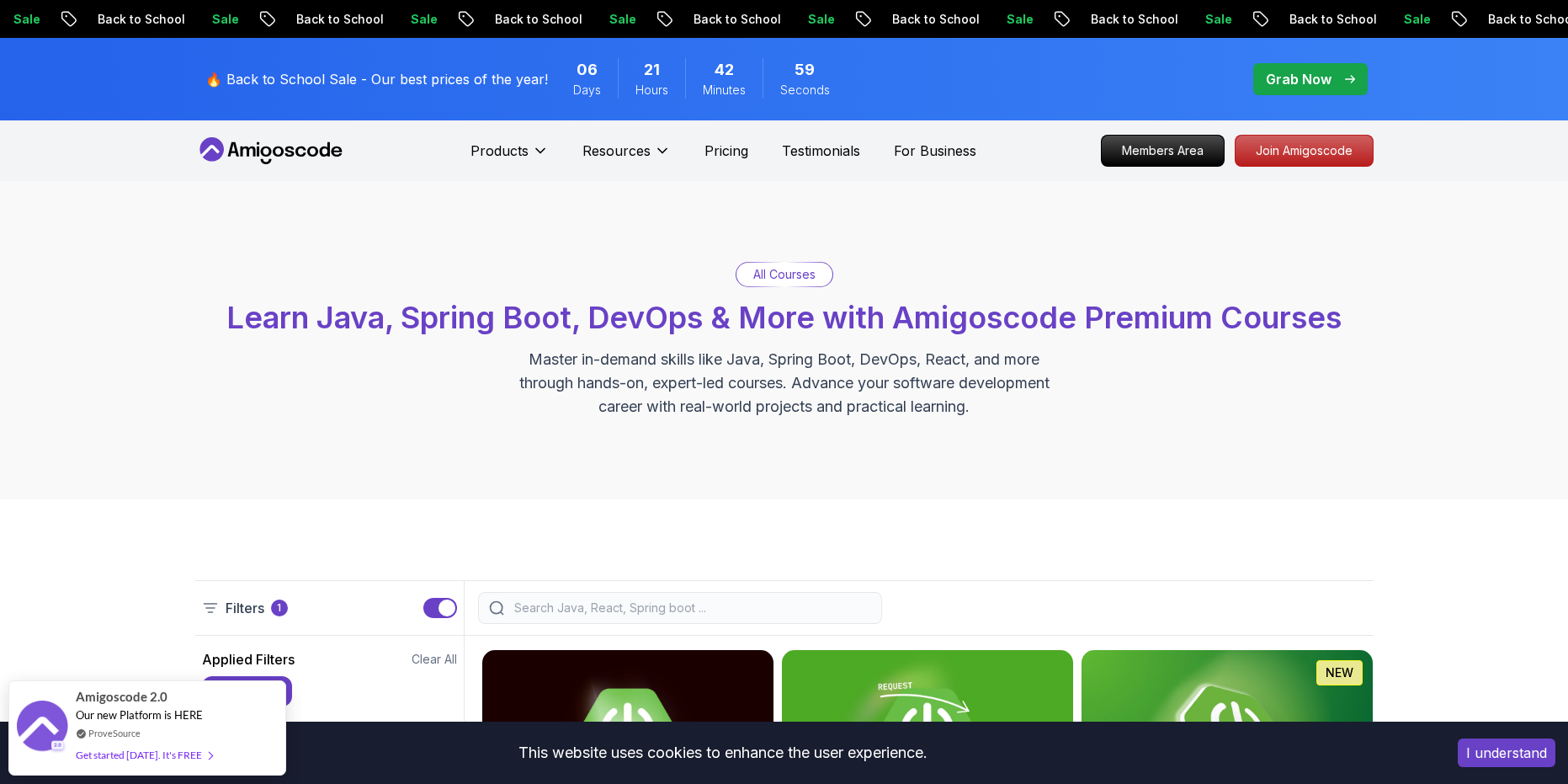
click at [1315, 86] on p "Grab Now" at bounding box center [1299, 79] width 66 height 20
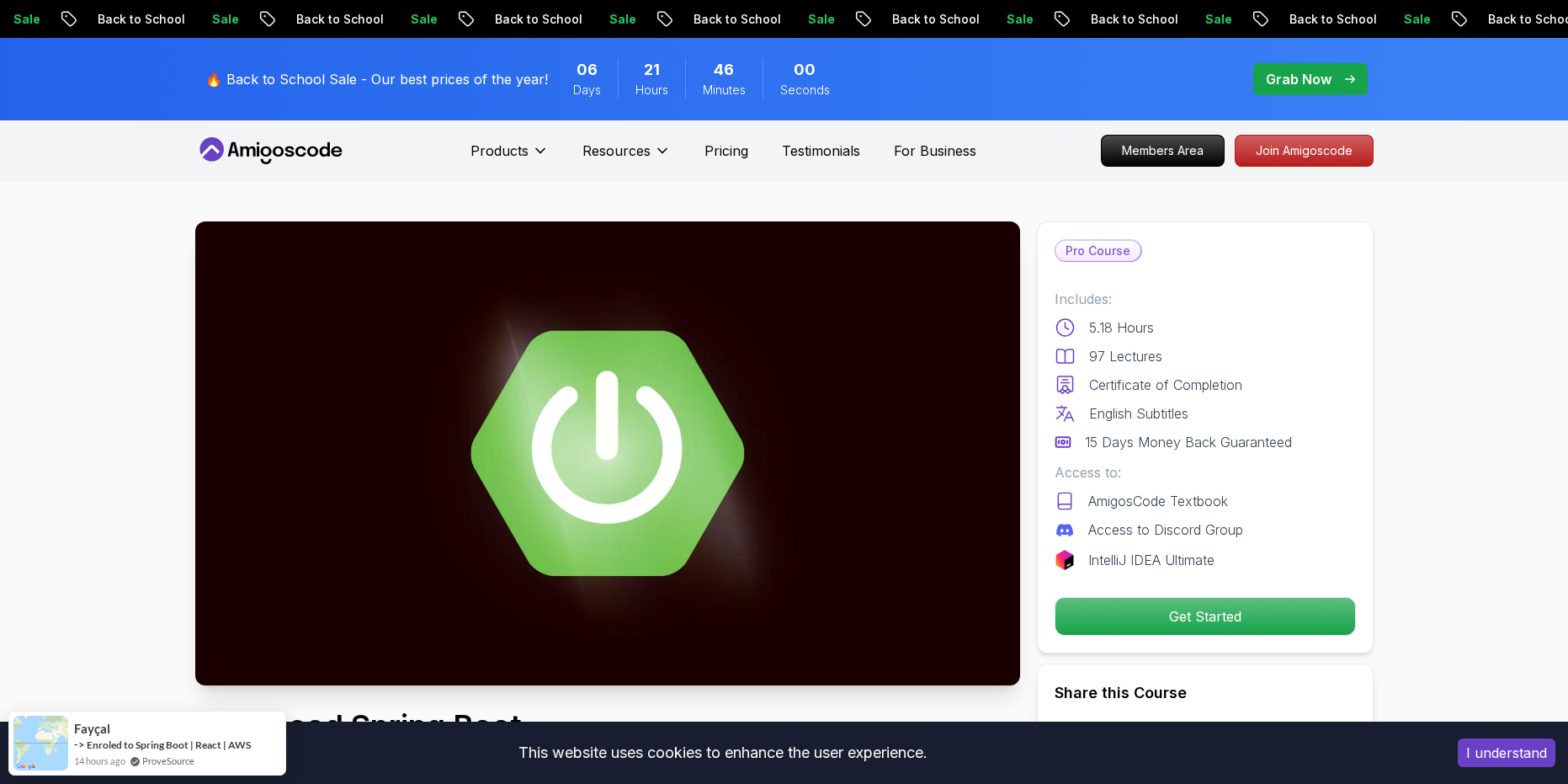
click at [616, 430] on img at bounding box center [608, 453] width 825 height 464
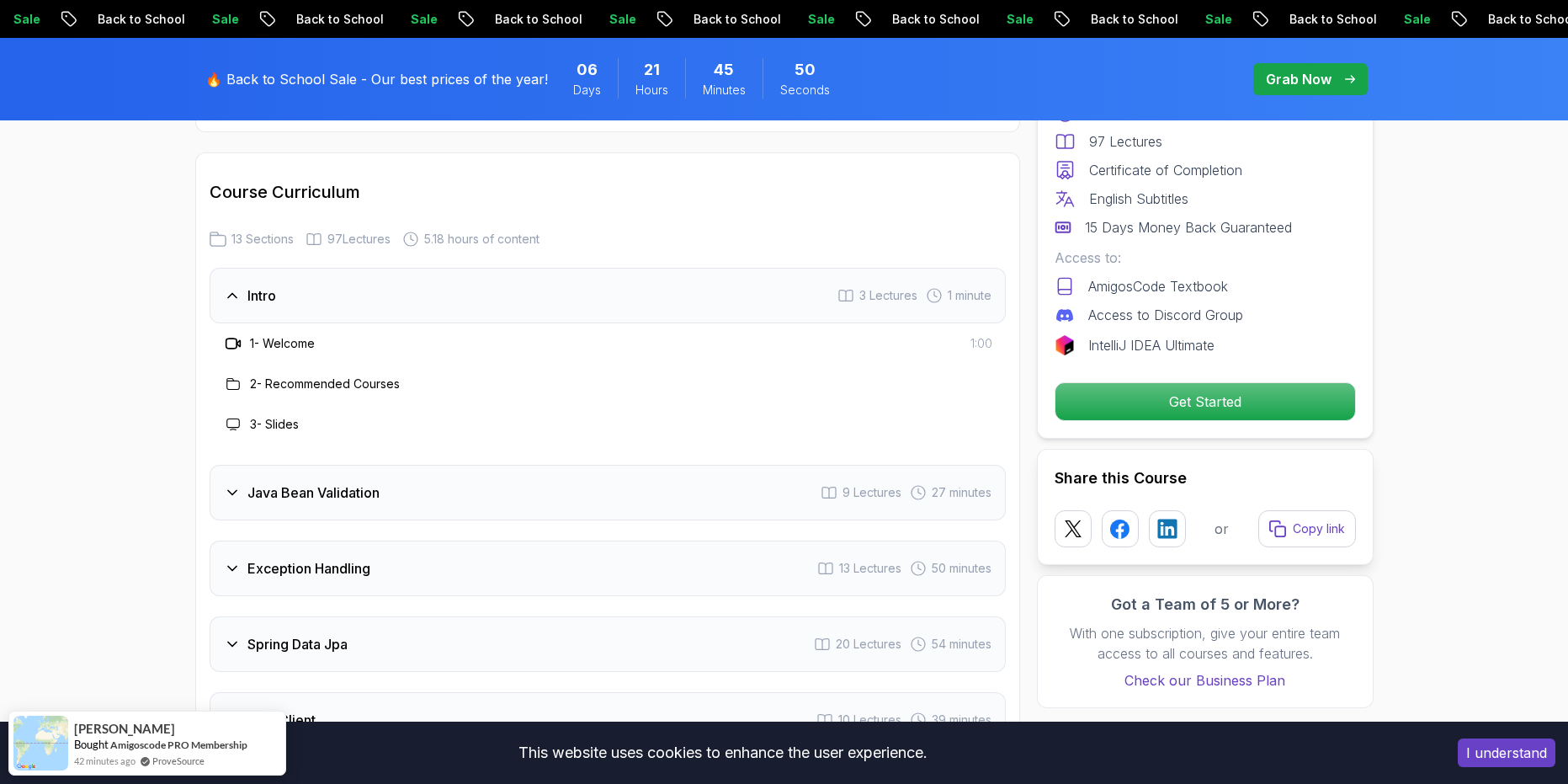
scroll to position [2274, 0]
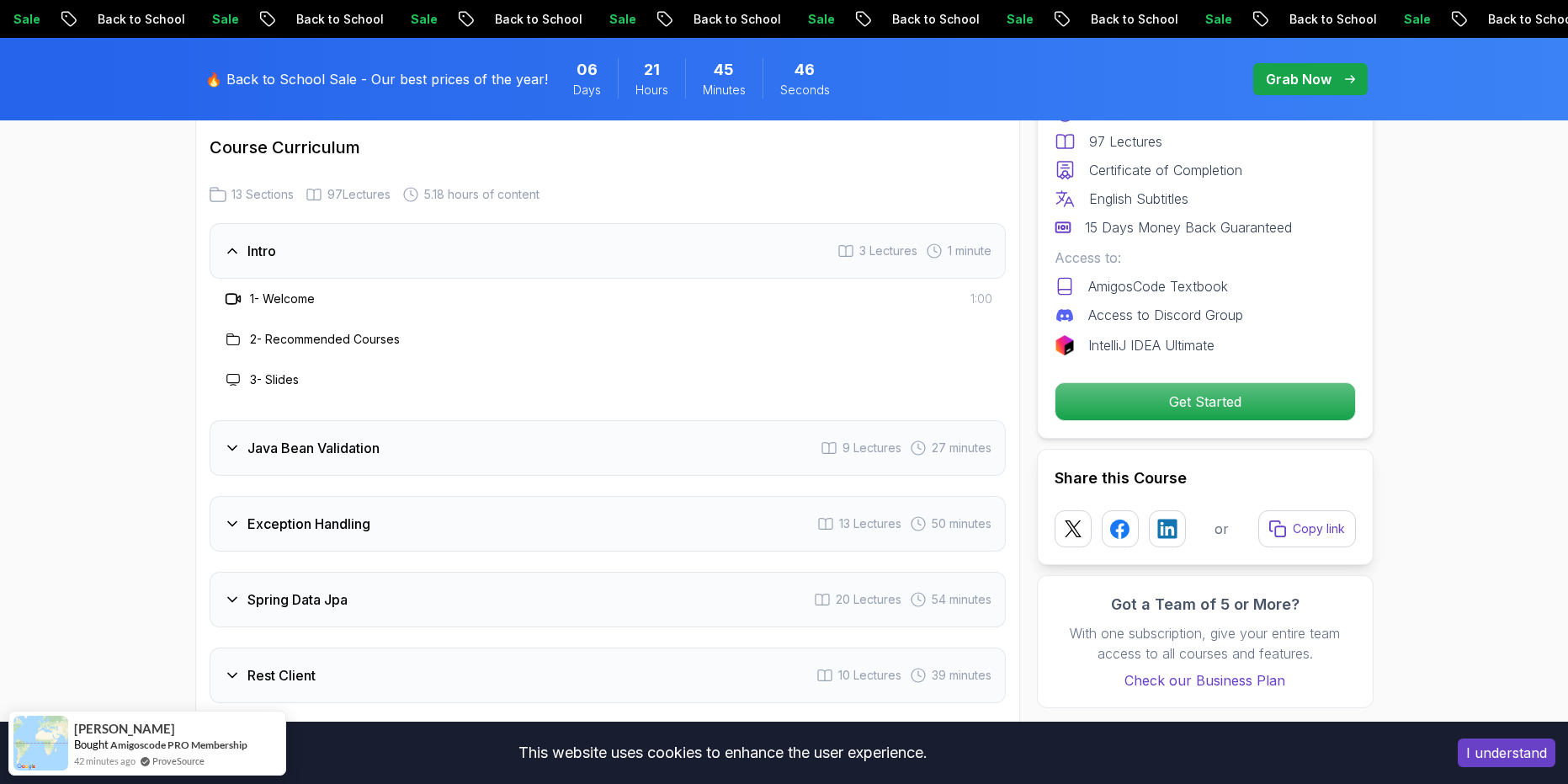
click at [267, 291] on h3 "1 - Welcome" at bounding box center [282, 299] width 65 height 17
click at [232, 291] on icon at bounding box center [233, 299] width 17 height 17
click at [227, 334] on icon at bounding box center [233, 340] width 12 height 11
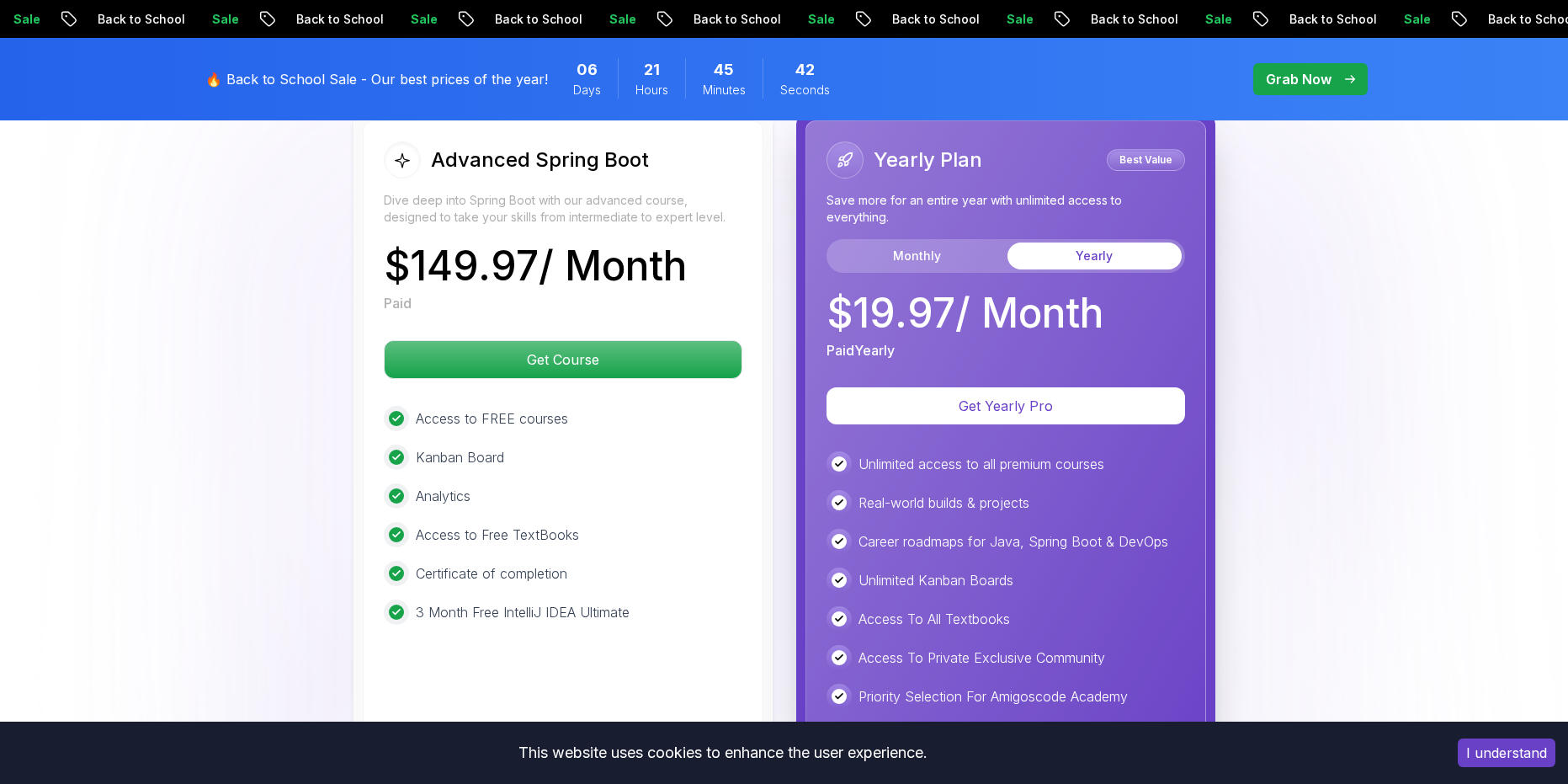
scroll to position [3875, 0]
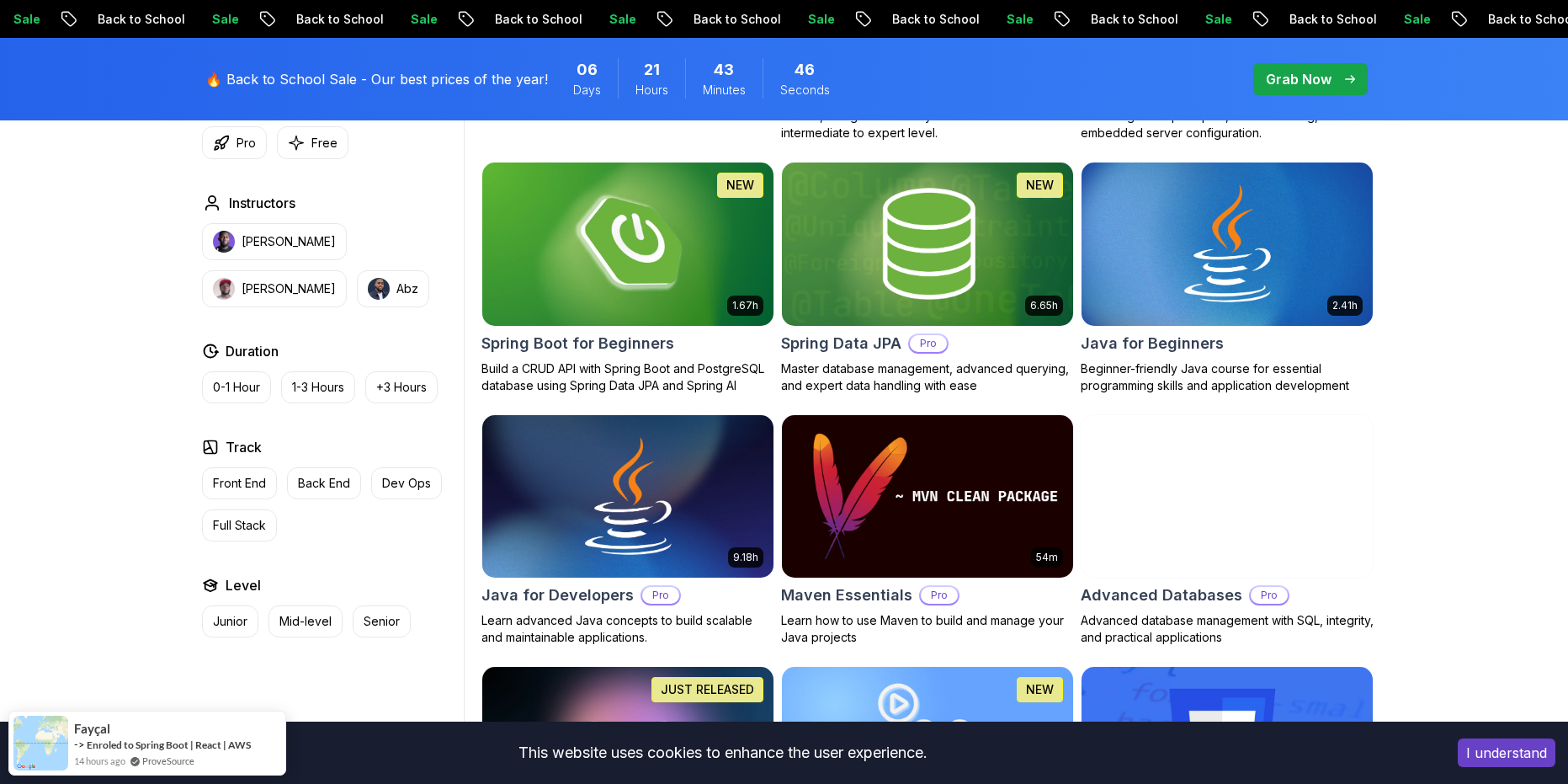
scroll to position [758, 0]
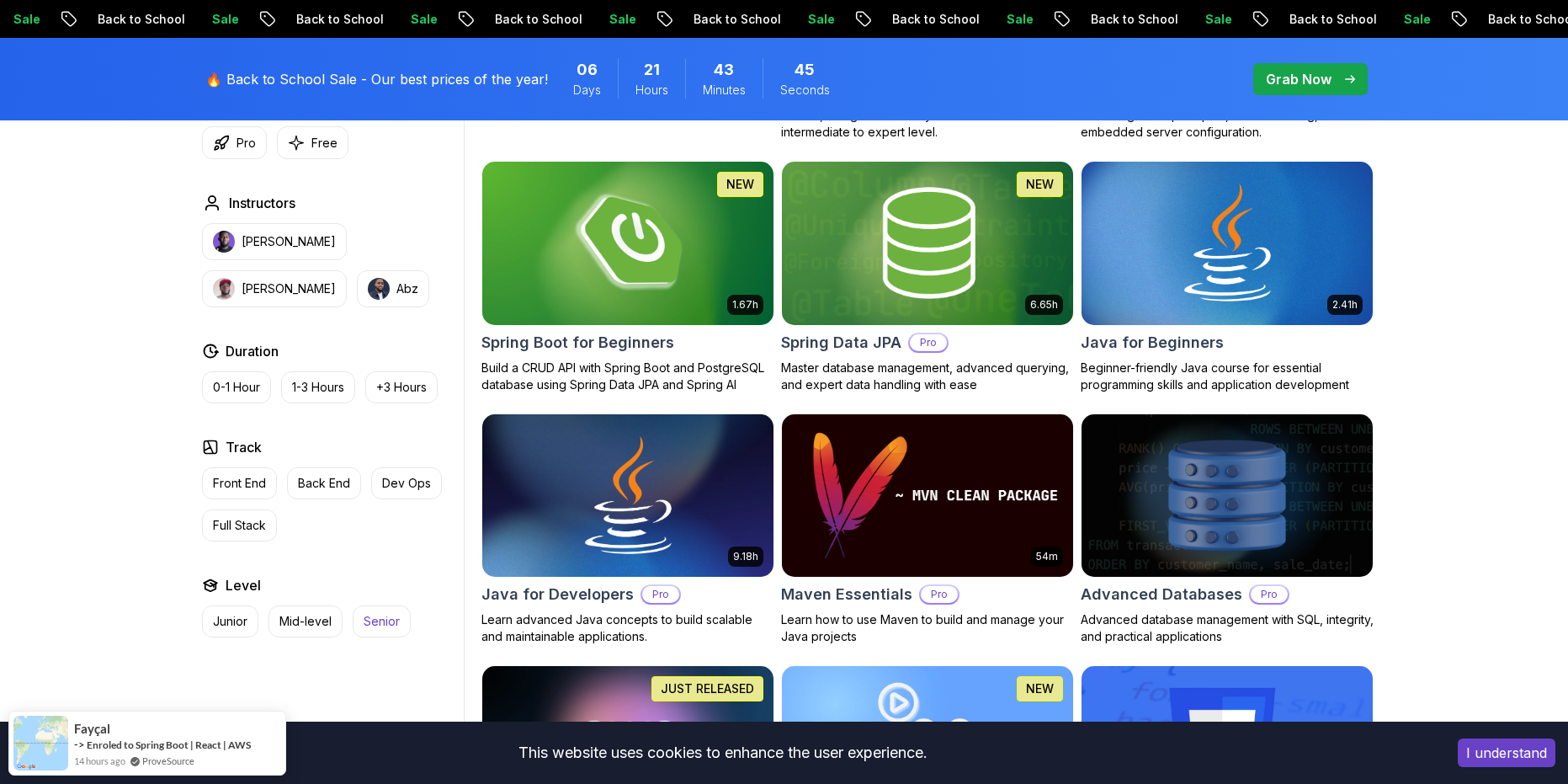
click at [369, 617] on p "Senior" at bounding box center [381, 621] width 36 height 17
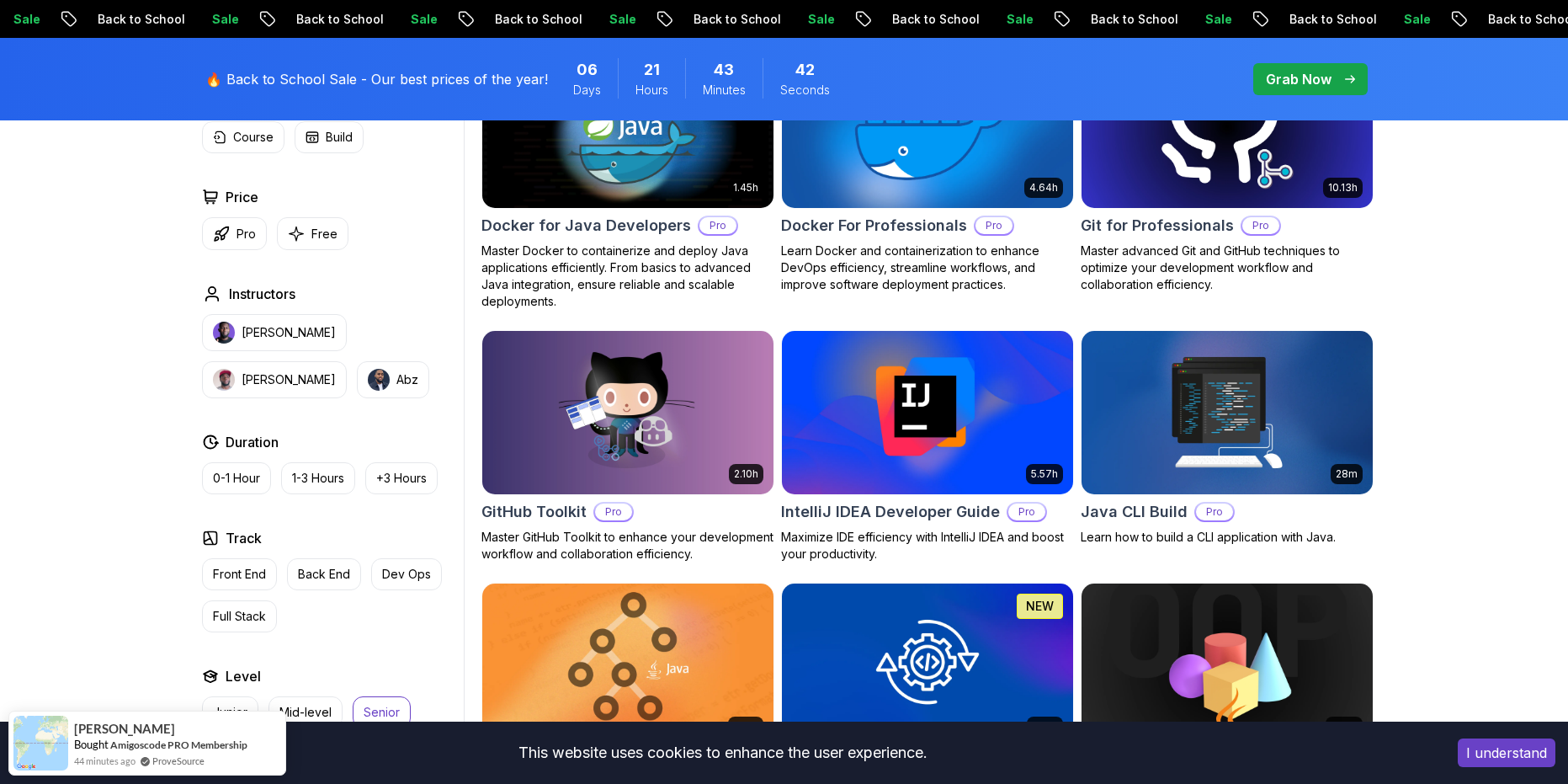
scroll to position [1180, 0]
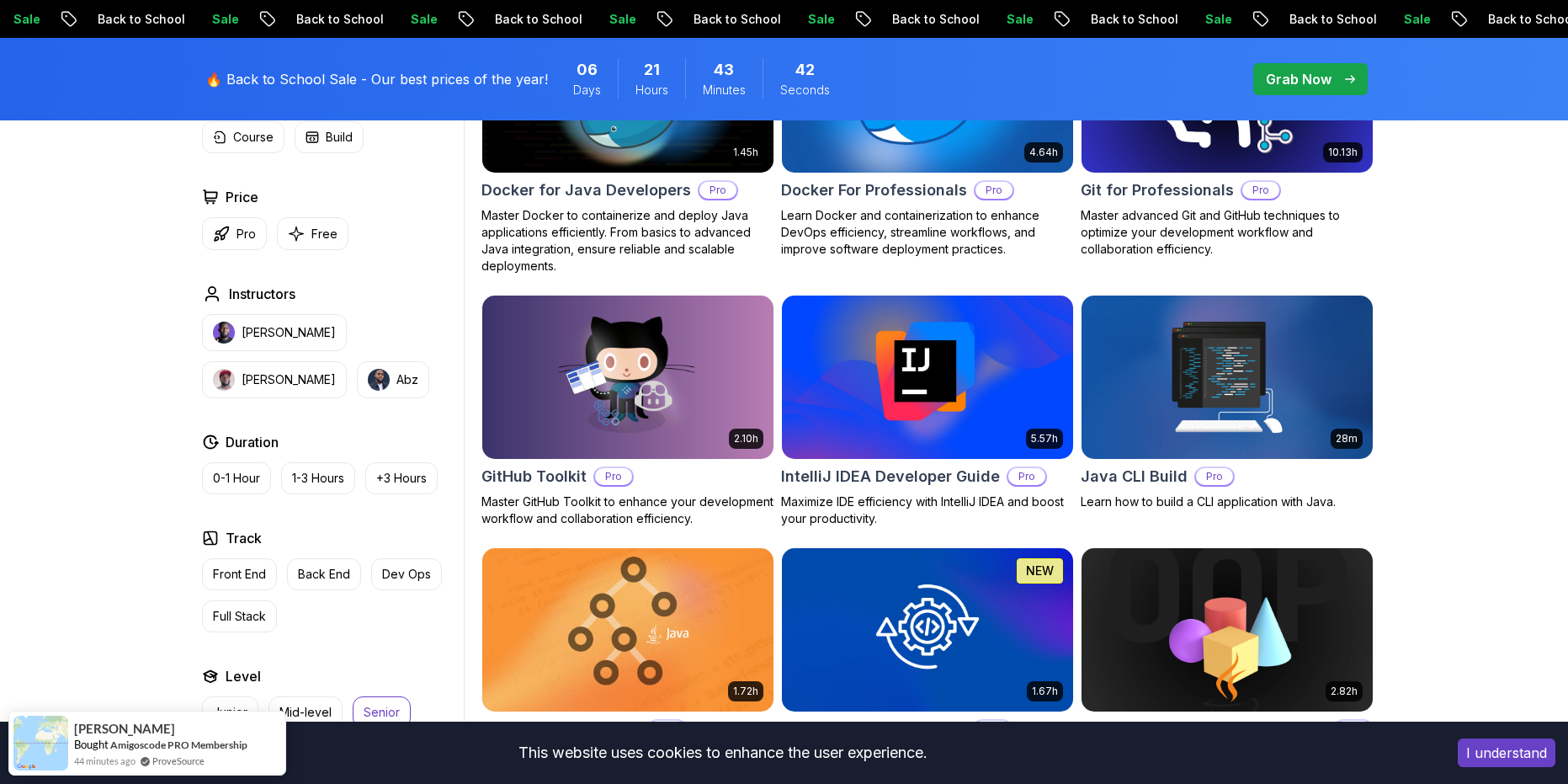
click at [383, 712] on p "Senior" at bounding box center [381, 712] width 36 height 17
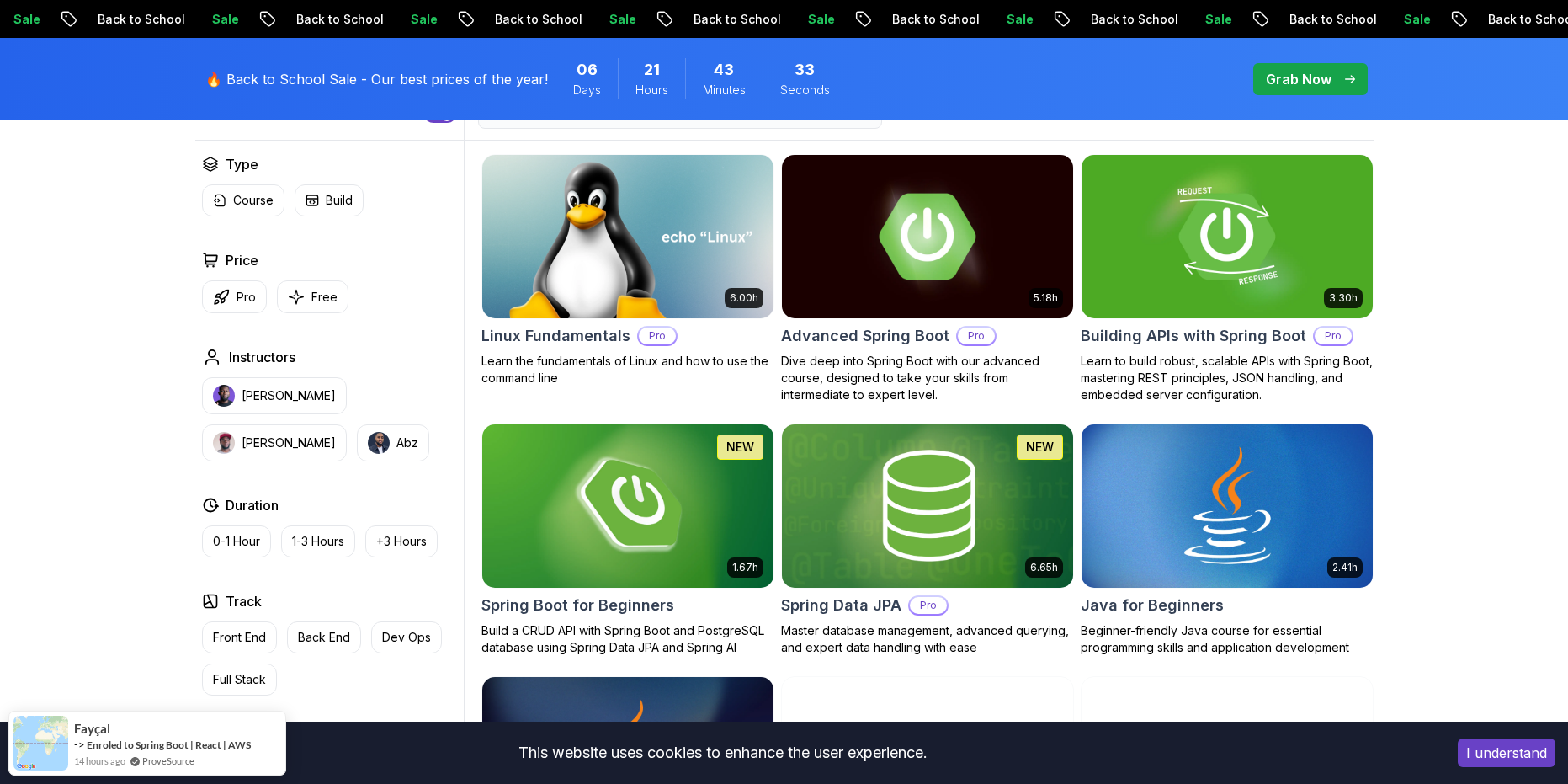
scroll to position [506, 0]
